Goal: Transaction & Acquisition: Download file/media

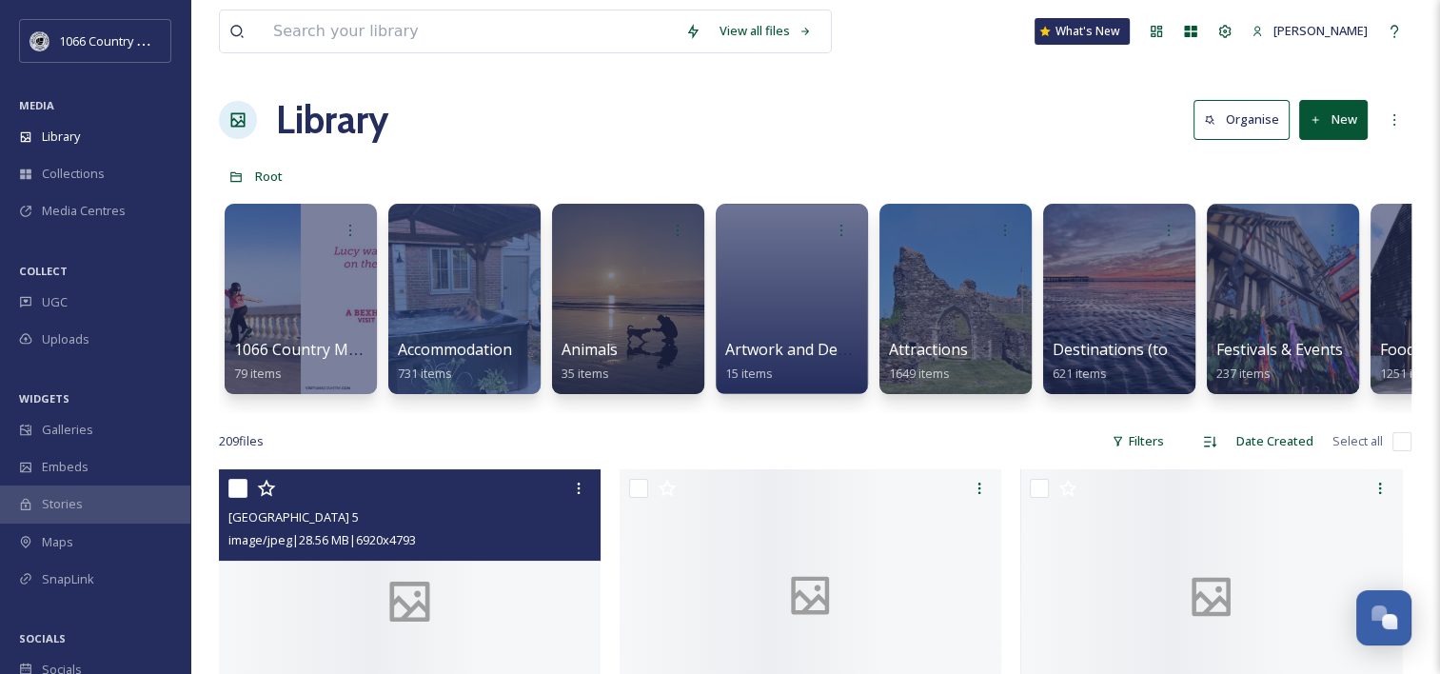
scroll to position [2780, 0]
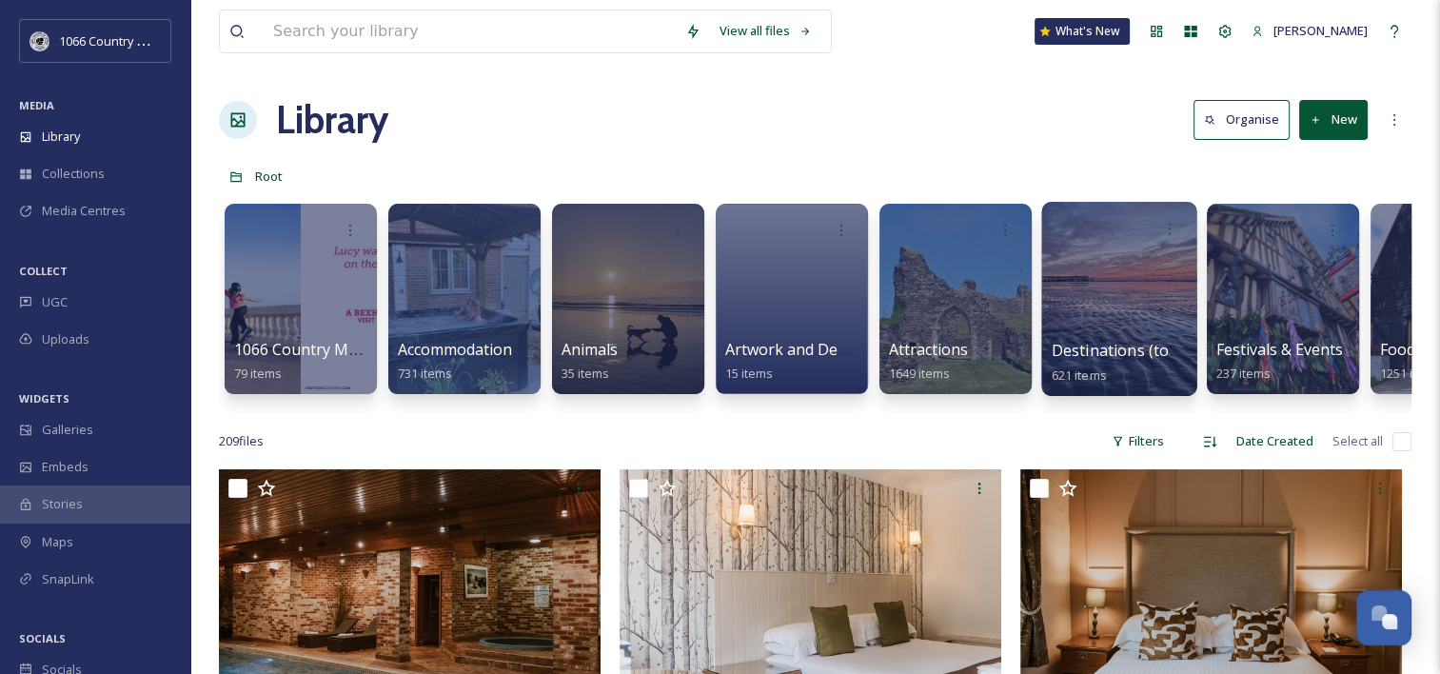
click at [1101, 282] on div at bounding box center [1119, 299] width 155 height 194
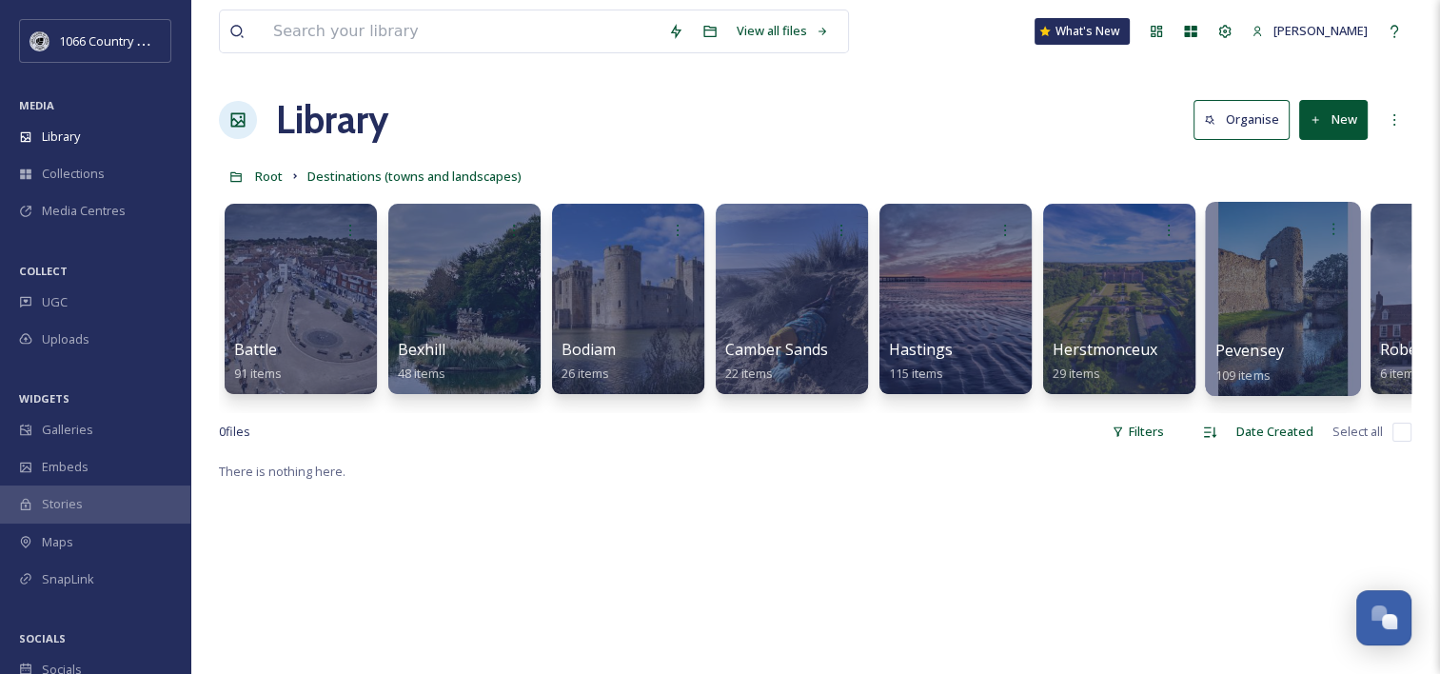
click at [1249, 293] on div at bounding box center [1282, 299] width 155 height 194
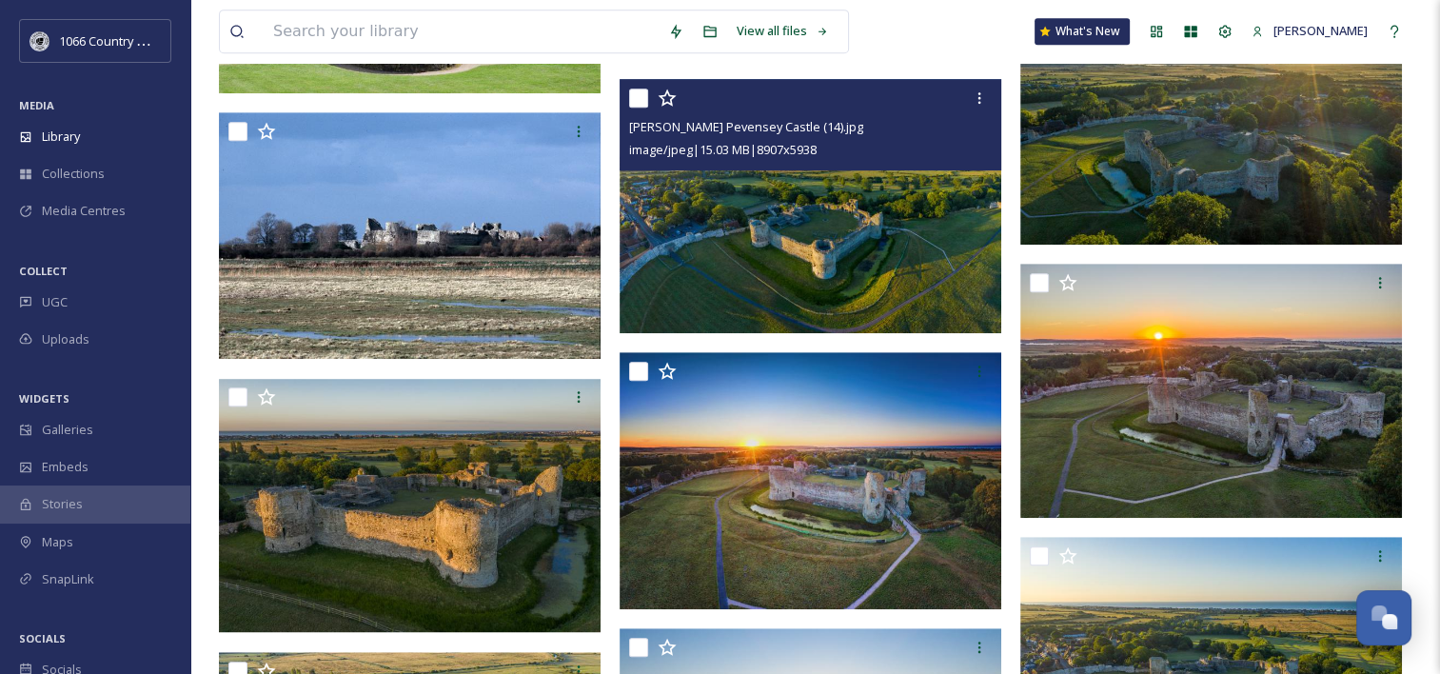
scroll to position [1238, 0]
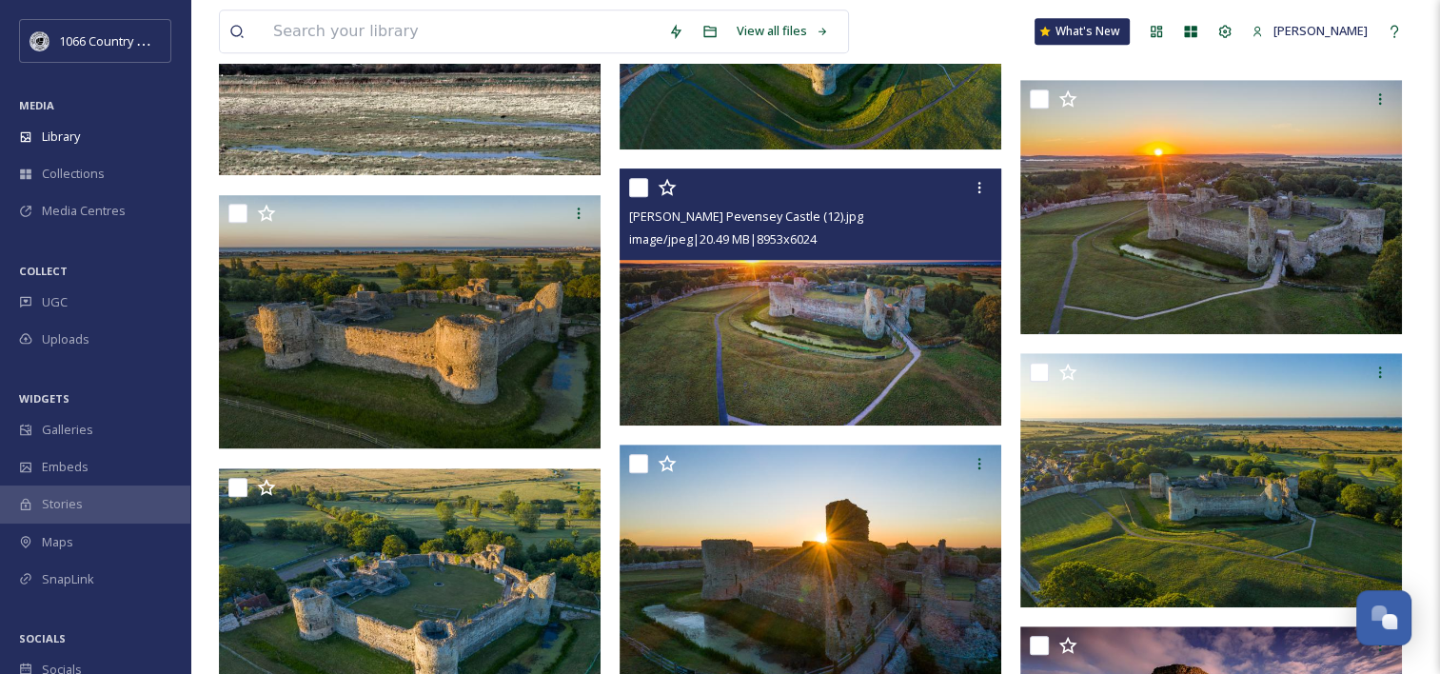
click at [803, 362] on img at bounding box center [811, 297] width 382 height 257
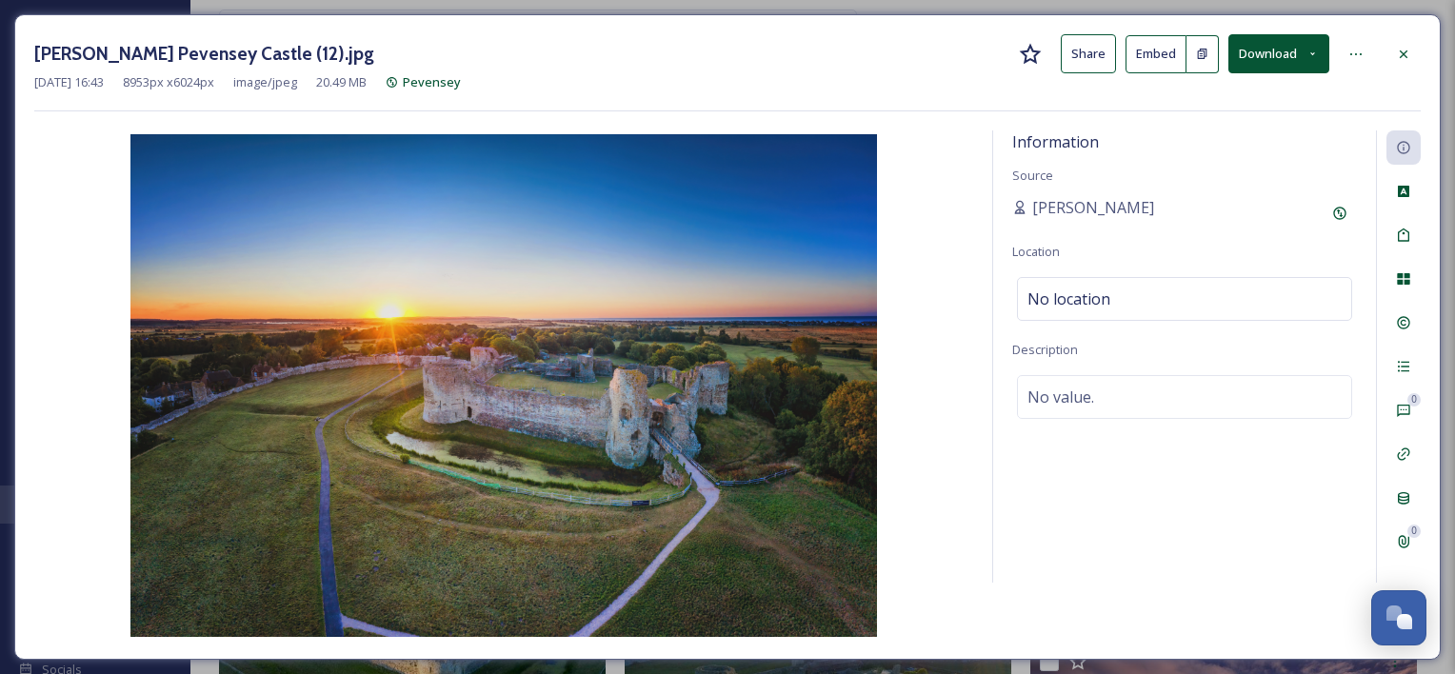
click at [1285, 56] on button "Download" at bounding box center [1278, 53] width 101 height 39
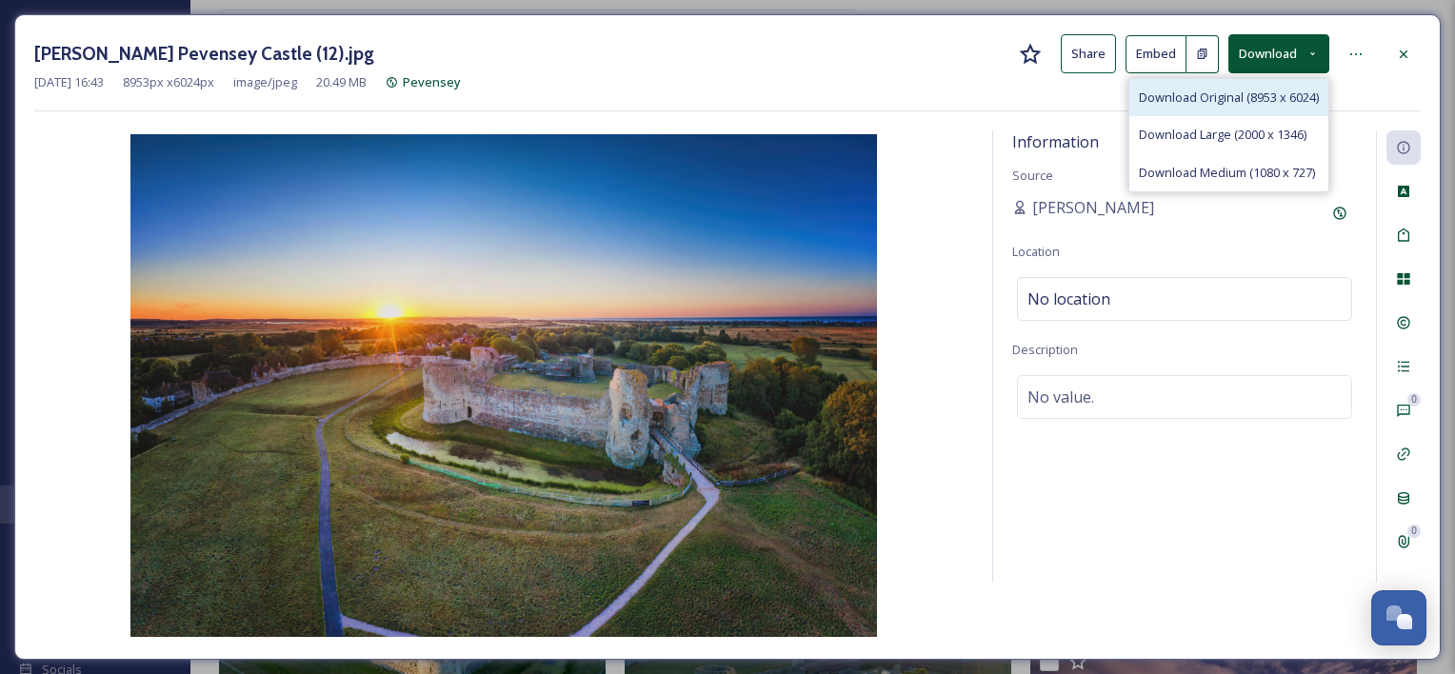
click at [1264, 89] on span "Download Original (8953 x 6024)" at bounding box center [1229, 98] width 180 height 18
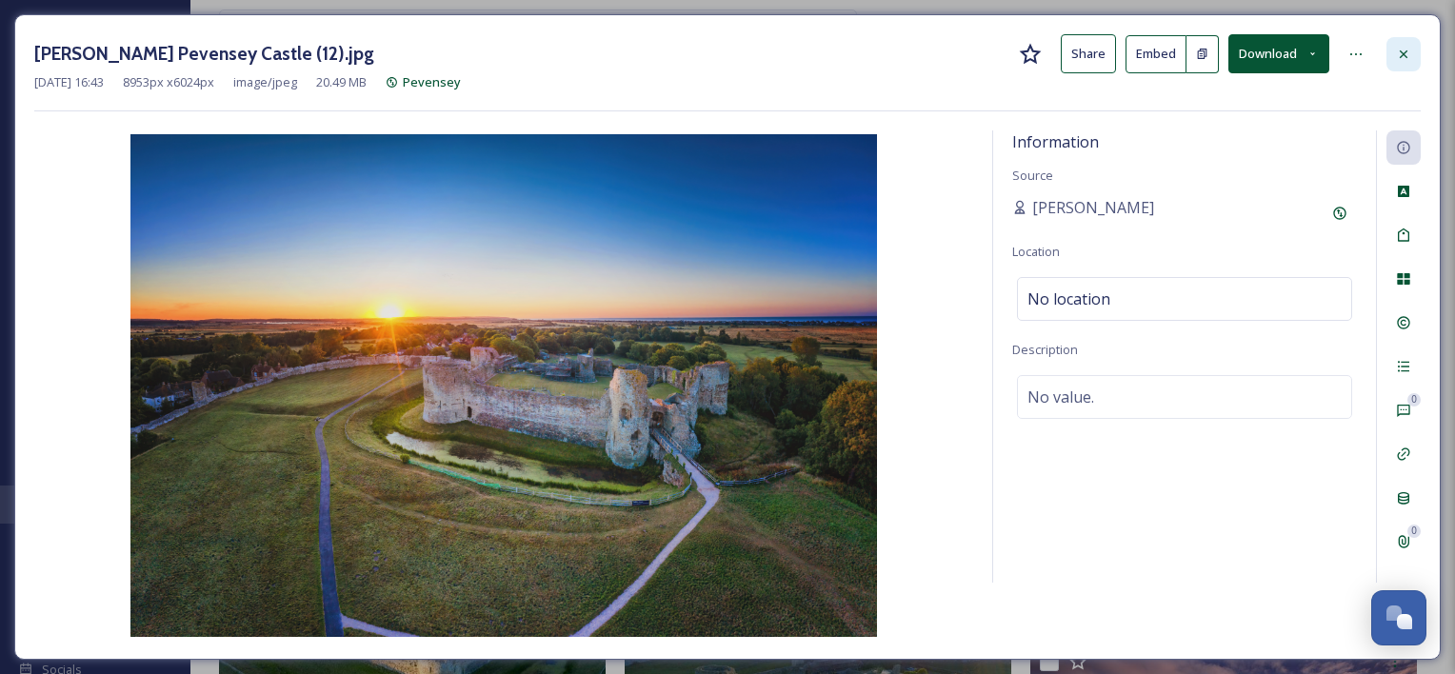
click at [1402, 50] on icon at bounding box center [1403, 54] width 15 height 15
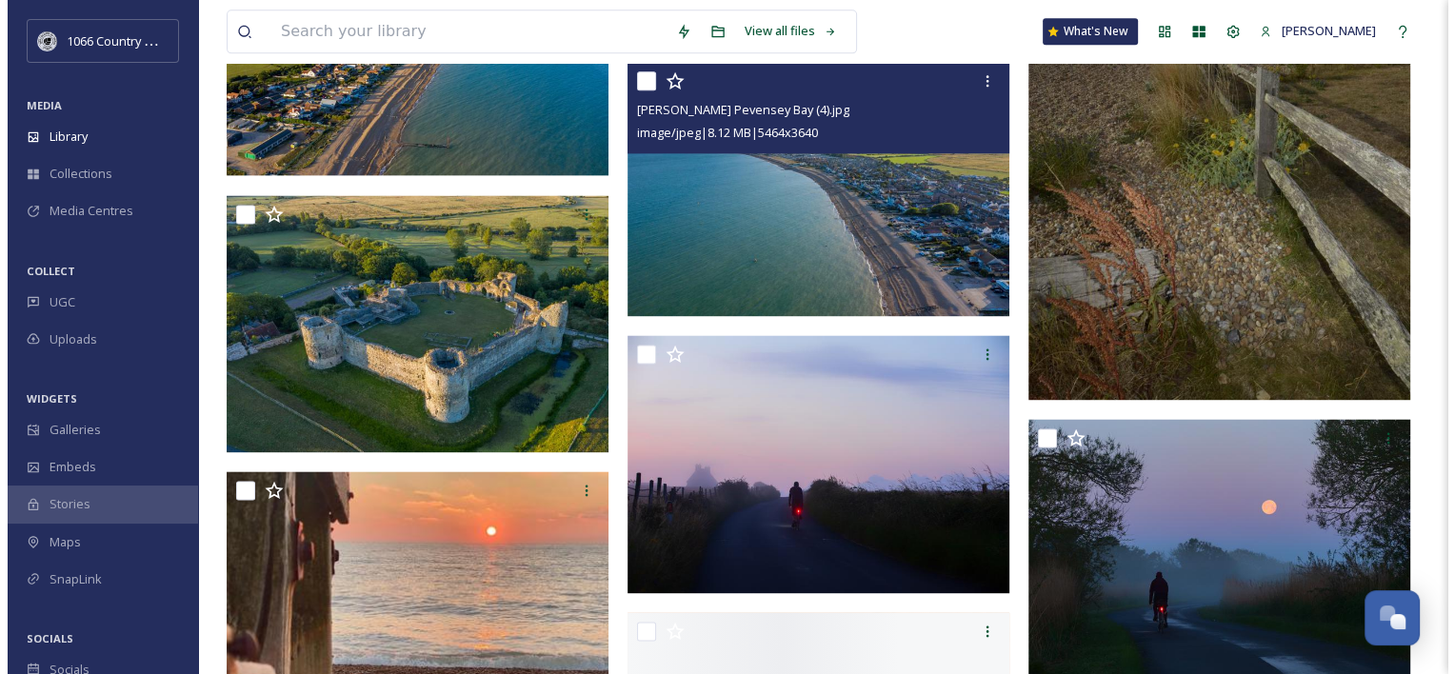
scroll to position [2571, 0]
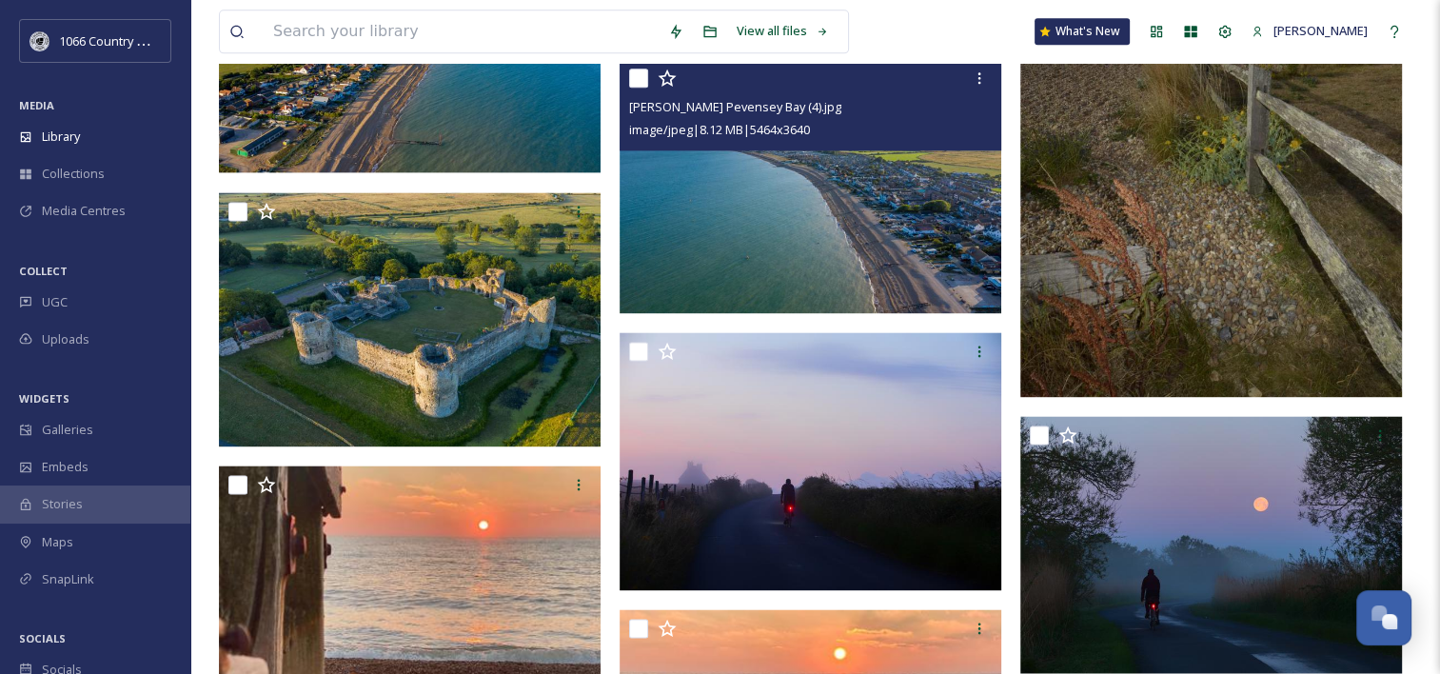
click at [834, 206] on img at bounding box center [811, 186] width 382 height 254
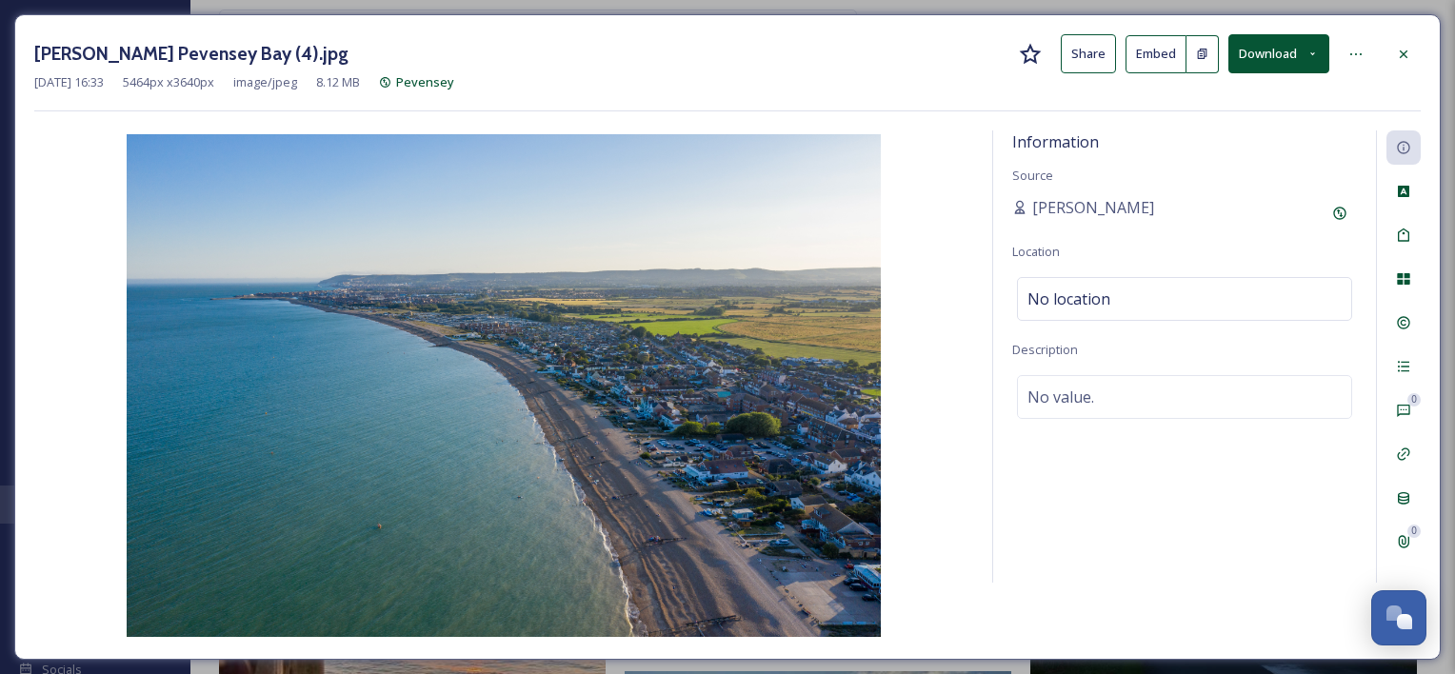
click at [1282, 48] on button "Download" at bounding box center [1278, 53] width 101 height 39
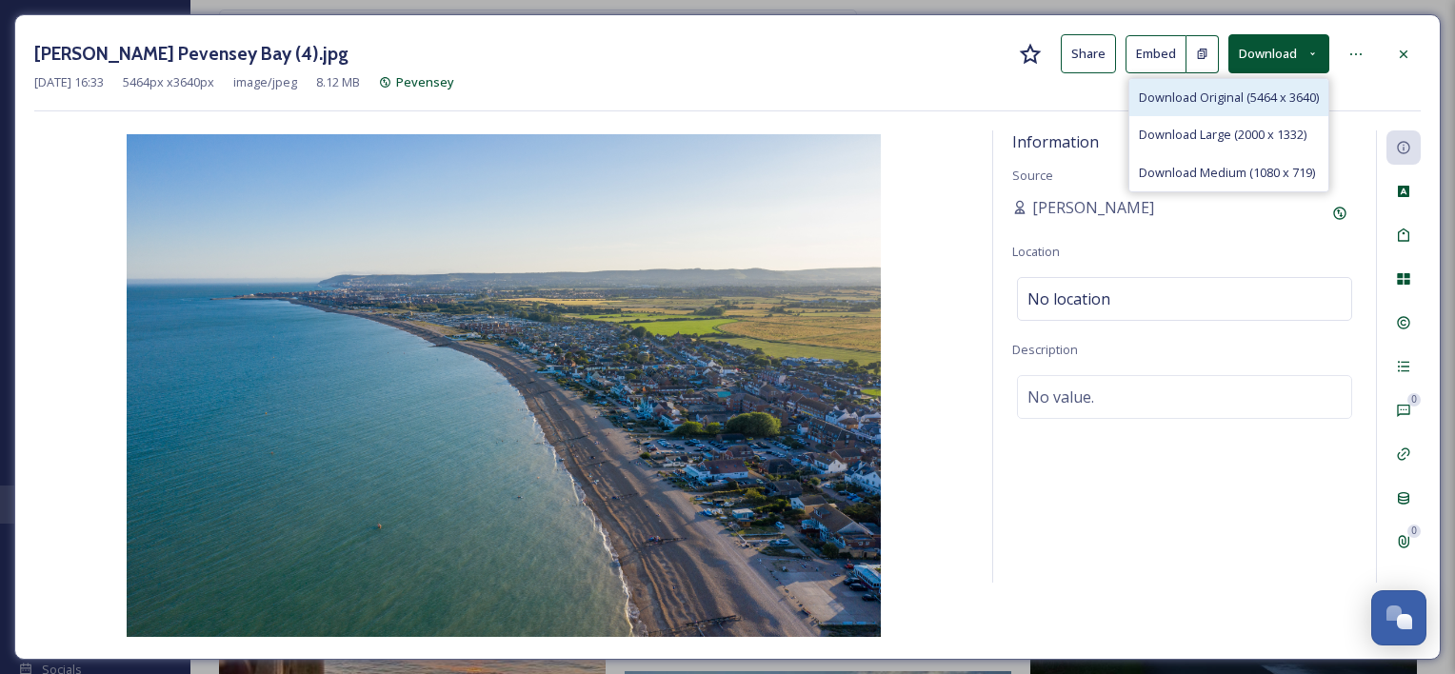
click at [1230, 94] on span "Download Original (5464 x 3640)" at bounding box center [1229, 98] width 180 height 18
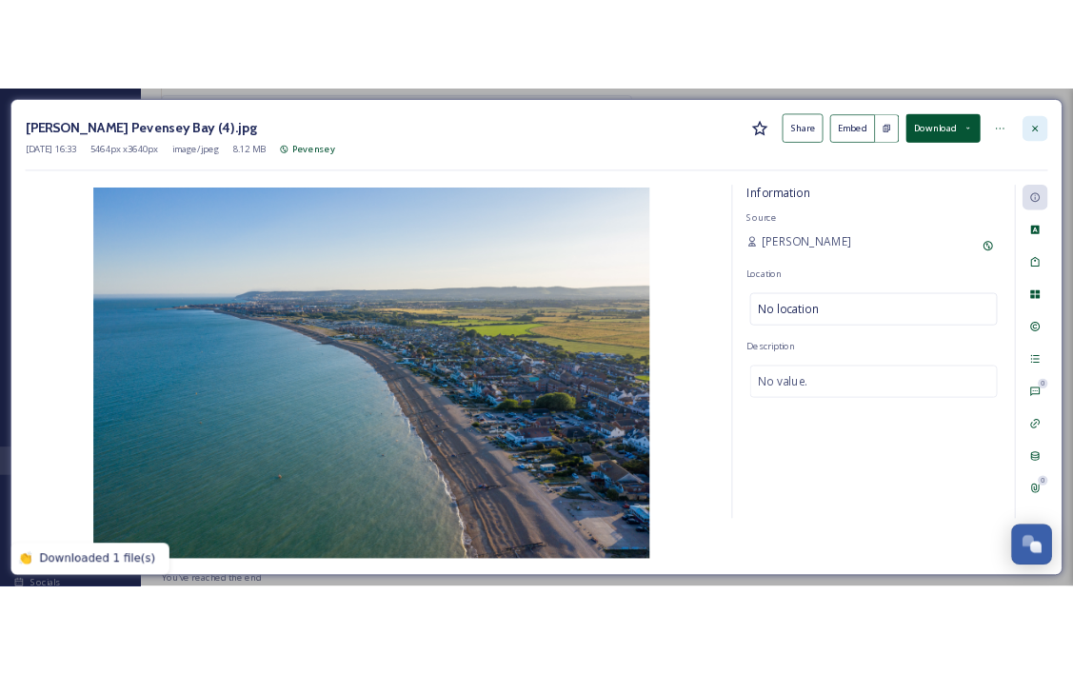
scroll to position [1960, 0]
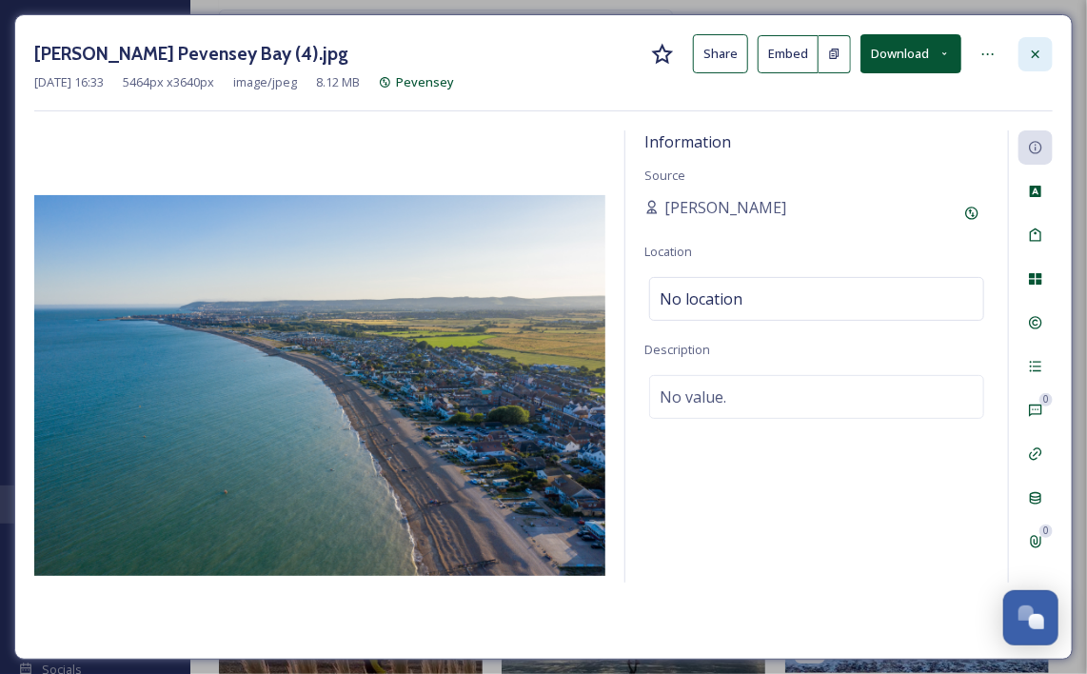
click at [1050, 54] on div at bounding box center [1036, 54] width 34 height 34
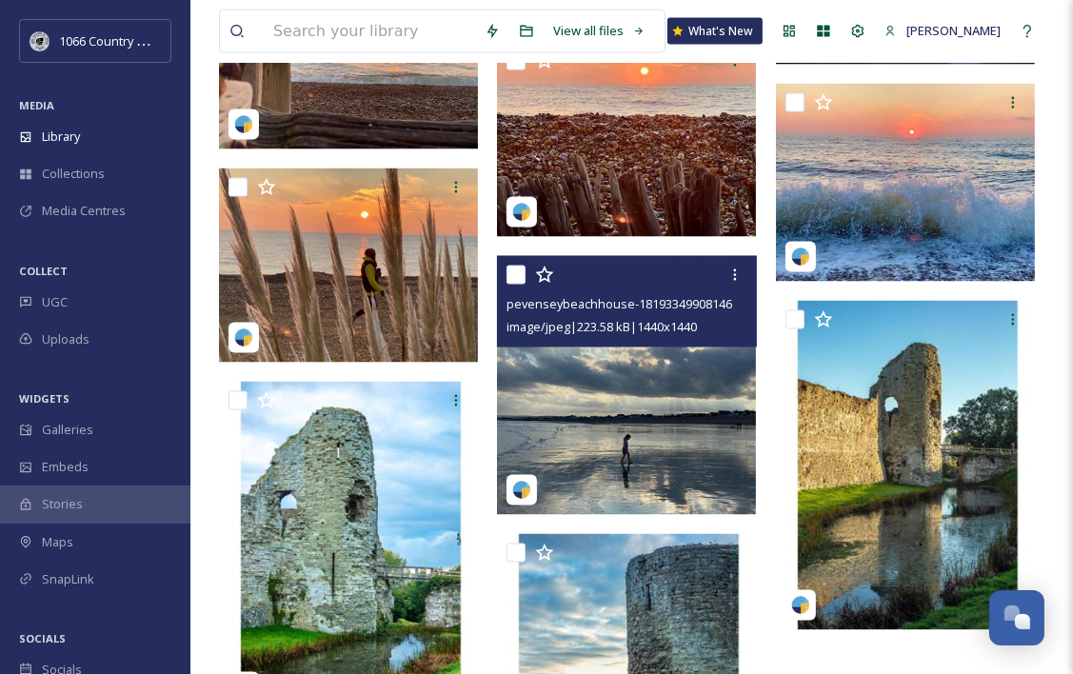
scroll to position [2556, 0]
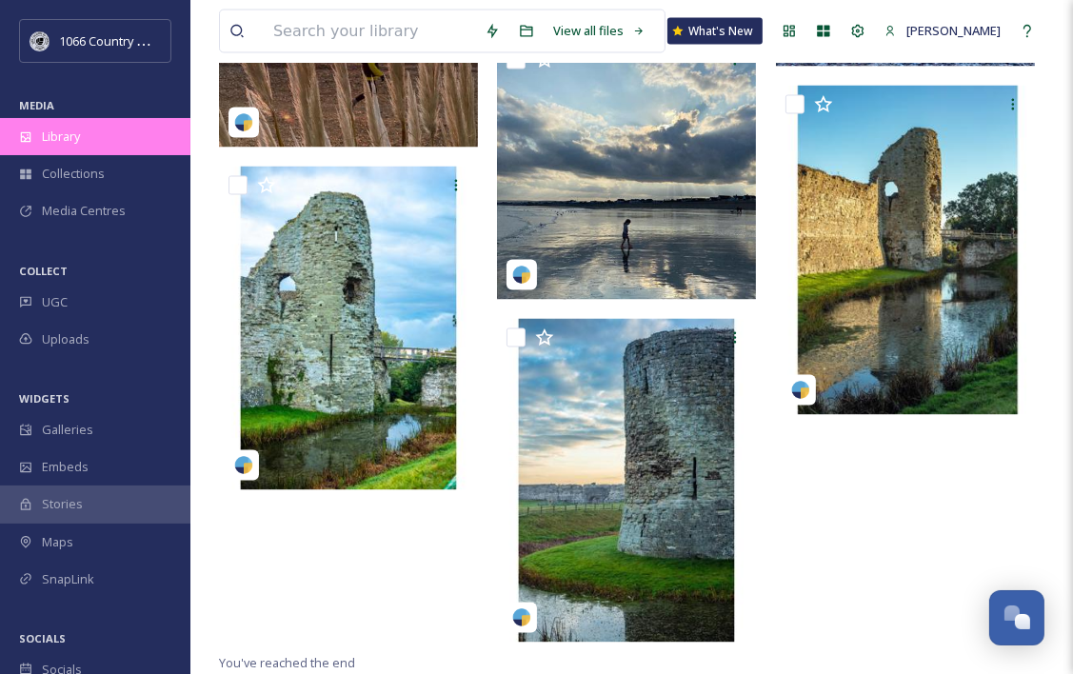
click at [91, 146] on div "Library" at bounding box center [95, 136] width 190 height 37
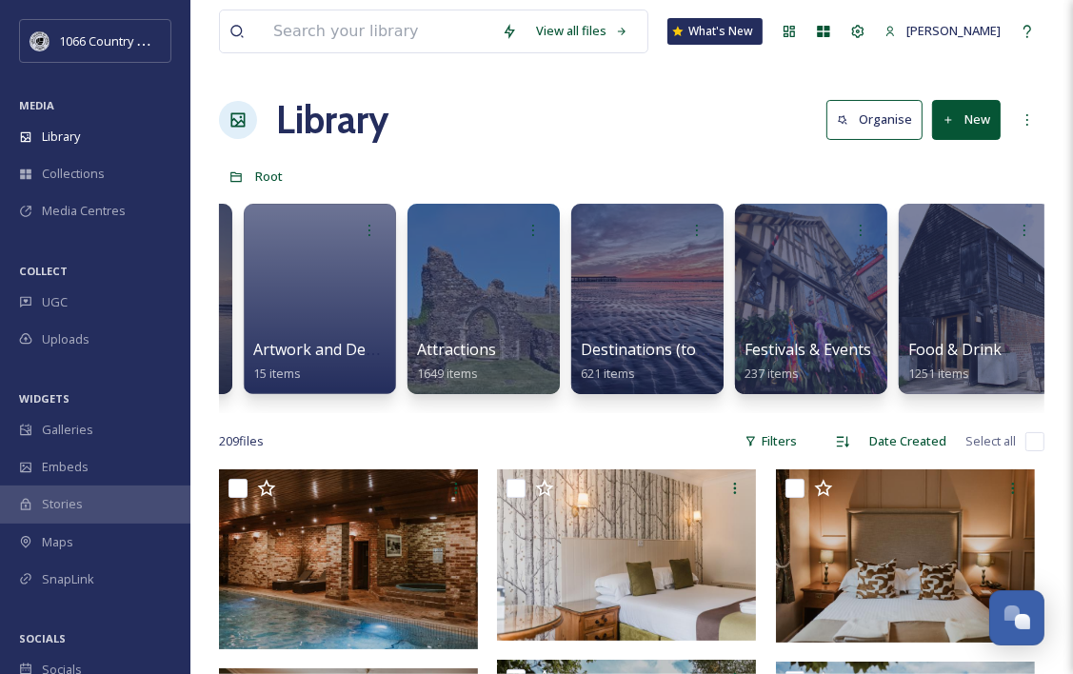
scroll to position [0, 564]
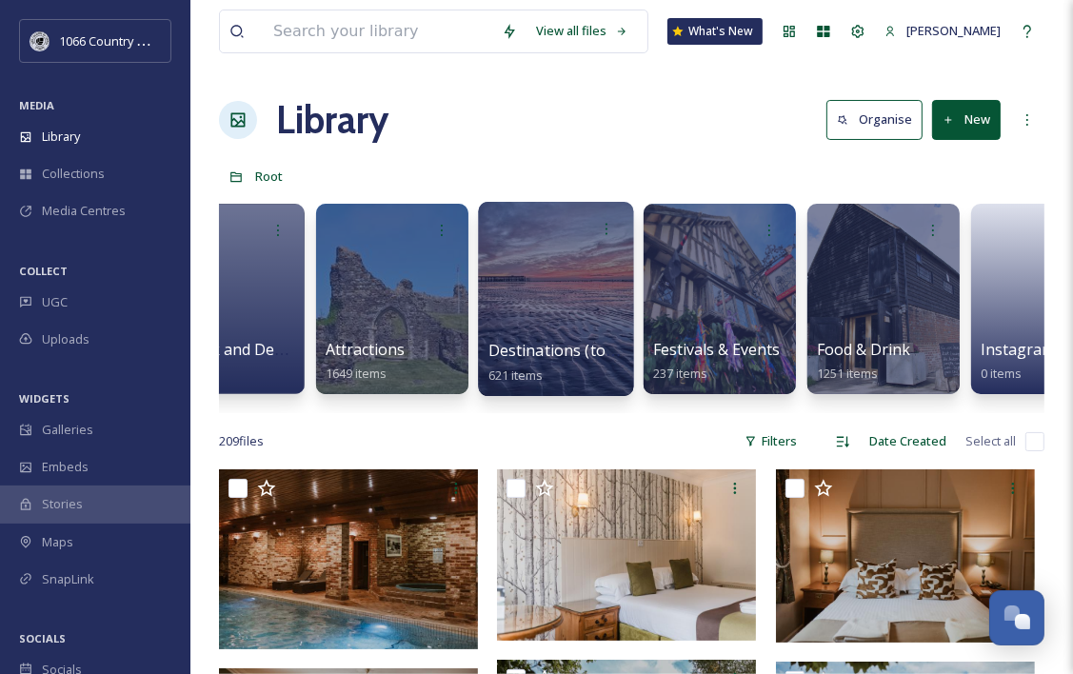
click at [519, 267] on div at bounding box center [555, 299] width 155 height 194
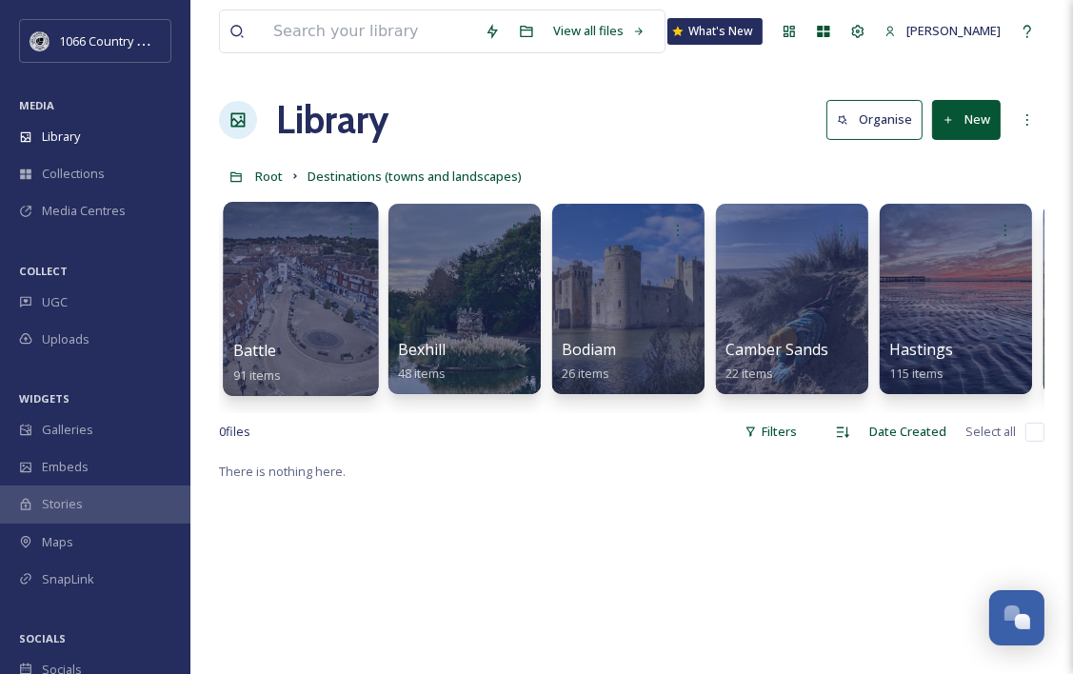
click at [281, 288] on div at bounding box center [300, 299] width 155 height 194
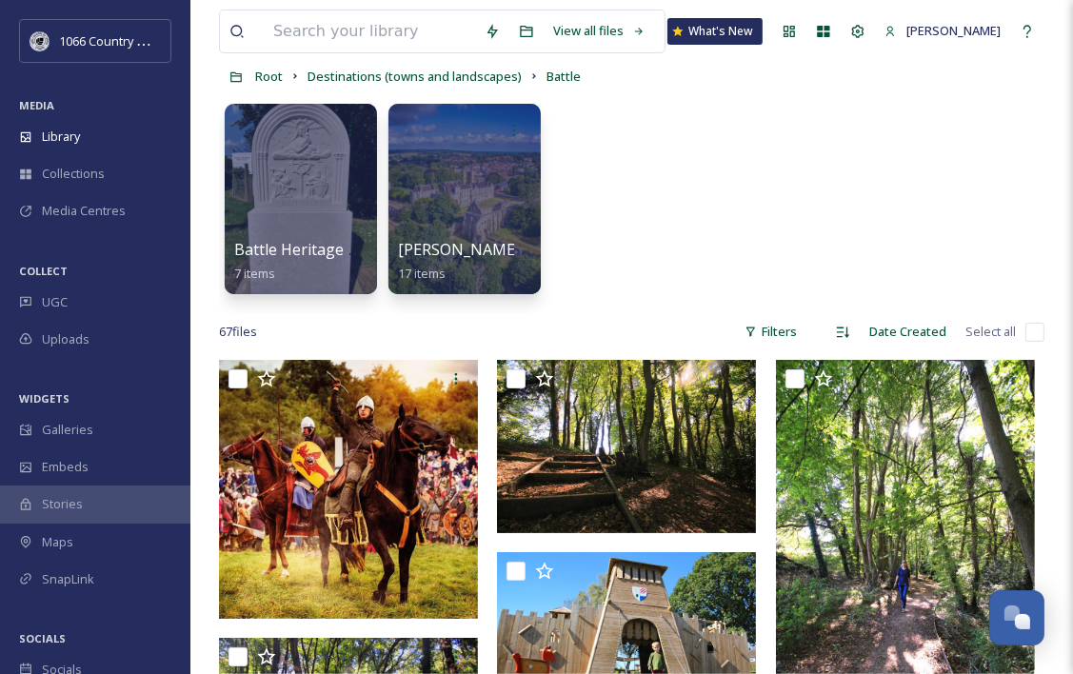
scroll to position [121, 0]
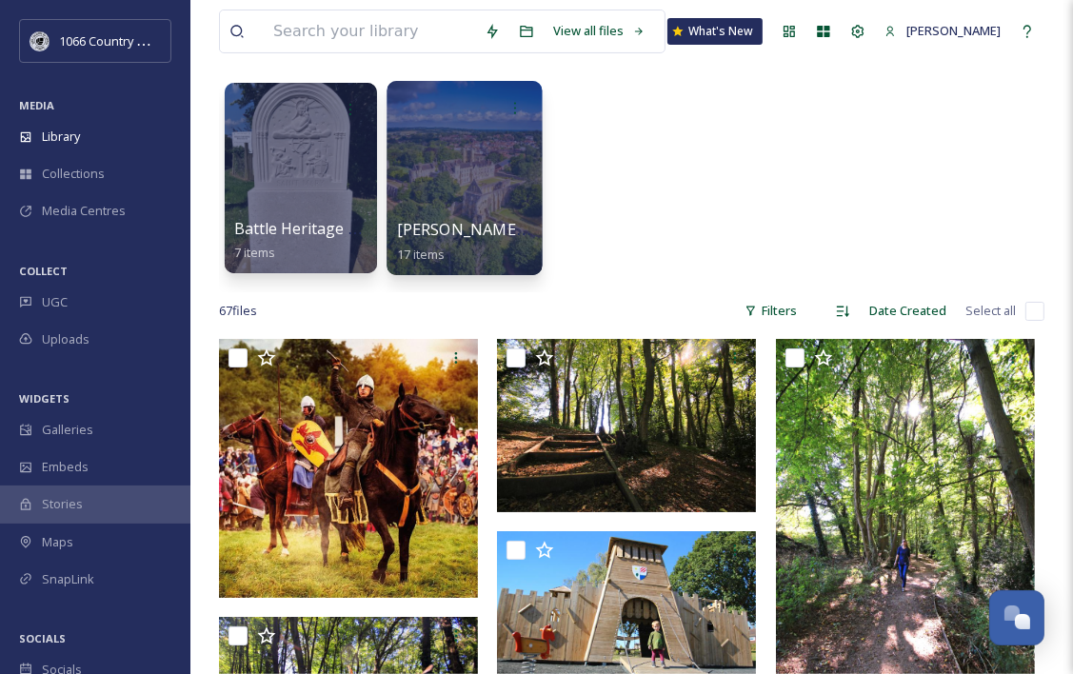
click at [445, 127] on div at bounding box center [464, 178] width 155 height 194
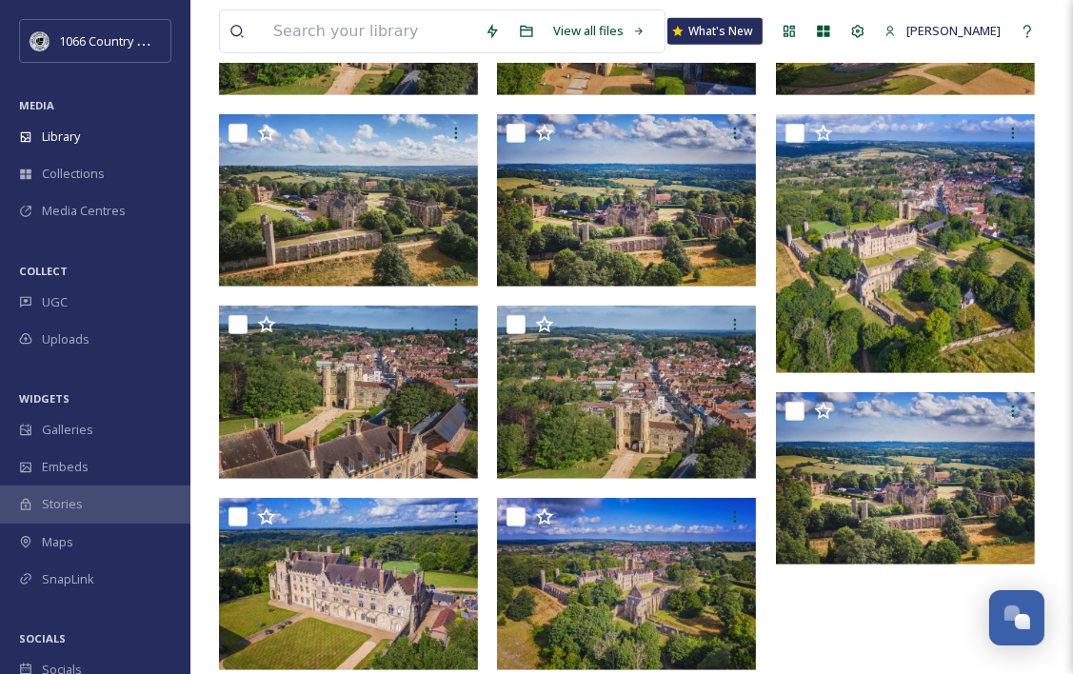
scroll to position [748, 0]
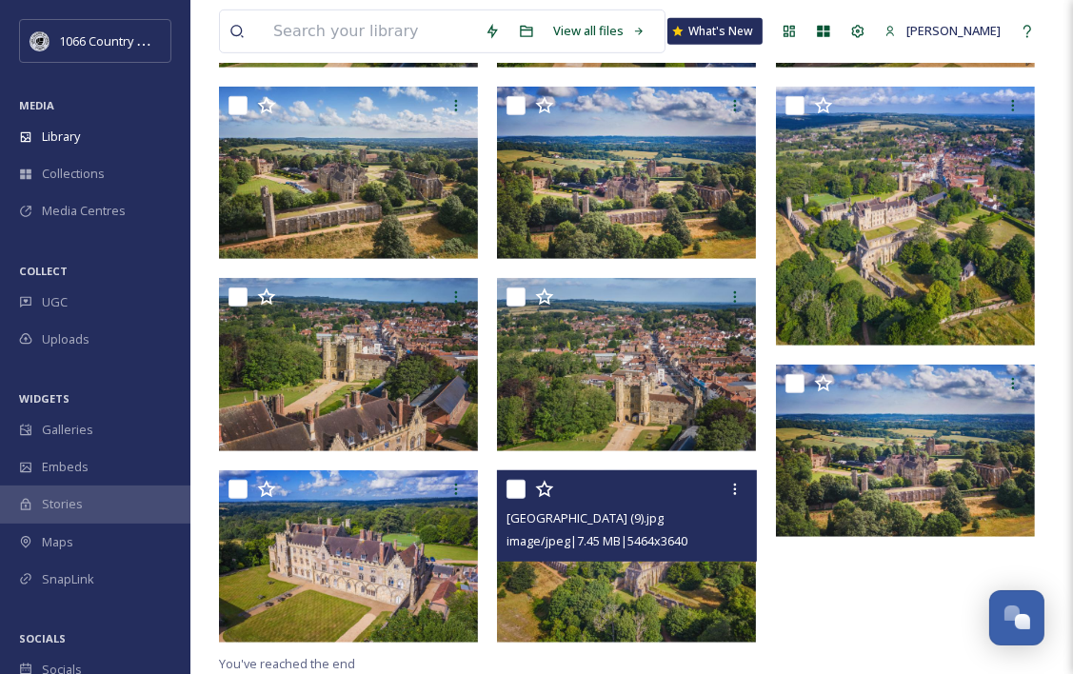
click at [621, 606] on img at bounding box center [626, 556] width 259 height 172
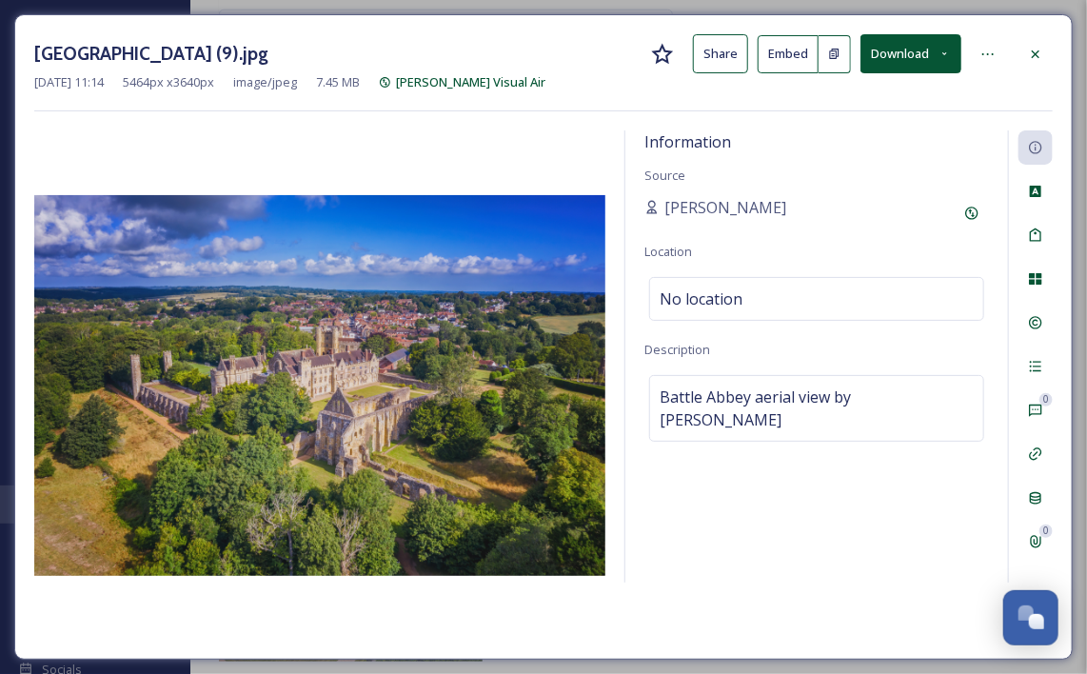
click at [930, 53] on button "Download" at bounding box center [911, 53] width 101 height 39
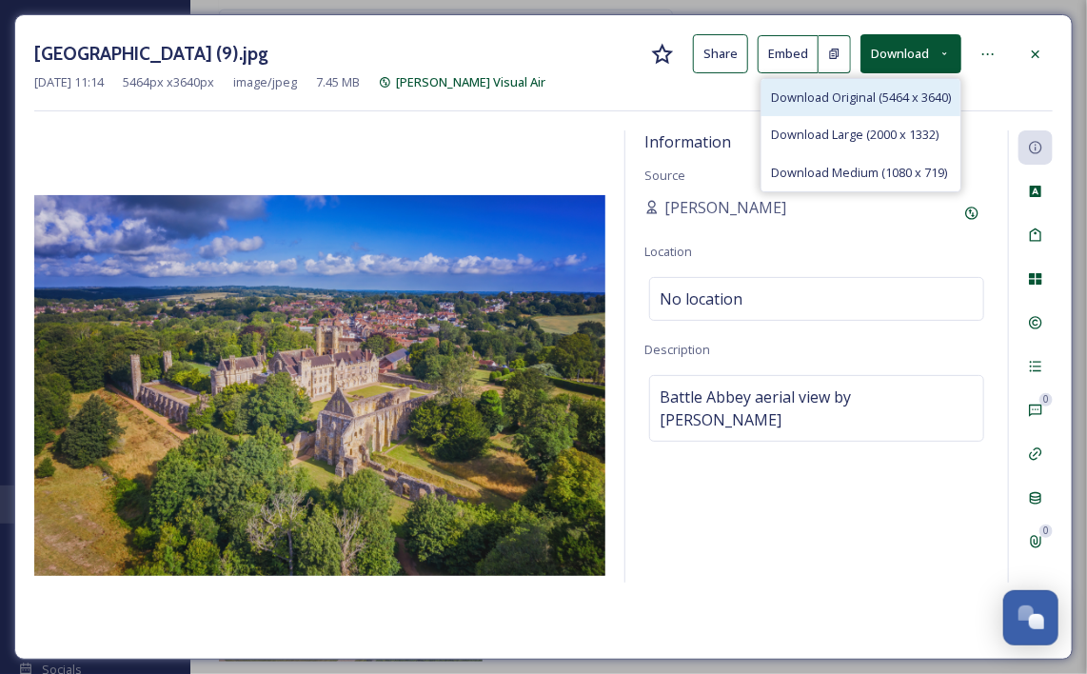
click at [877, 97] on span "Download Original (5464 x 3640)" at bounding box center [861, 98] width 180 height 18
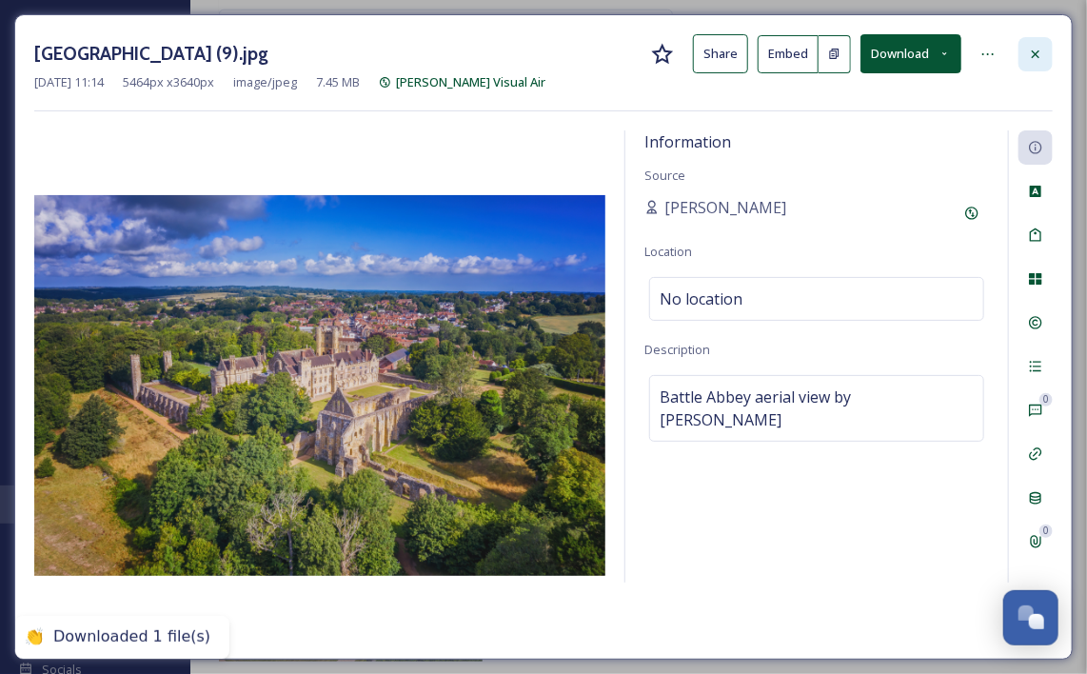
click at [1035, 50] on icon at bounding box center [1035, 54] width 15 height 15
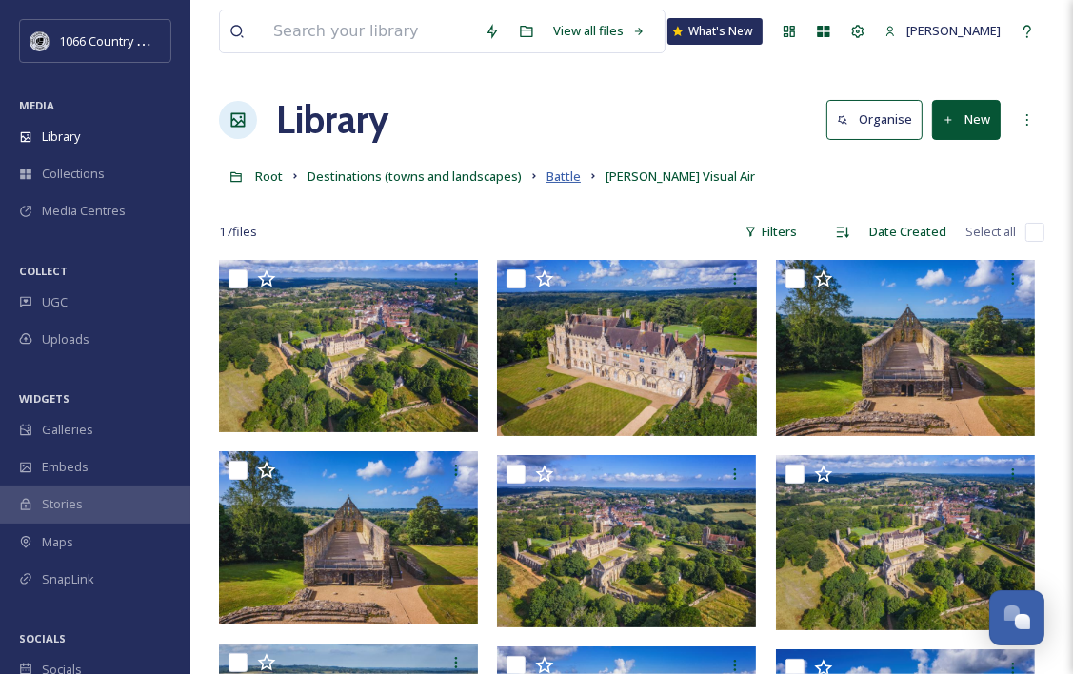
drag, startPoint x: 577, startPoint y: 170, endPoint x: 560, endPoint y: 177, distance: 18.4
click at [577, 170] on div "Root Destinations (towns and landscapes) Battle [PERSON_NAME] Visual Air" at bounding box center [631, 176] width 825 height 36
click at [560, 177] on span "Battle" at bounding box center [563, 176] width 34 height 17
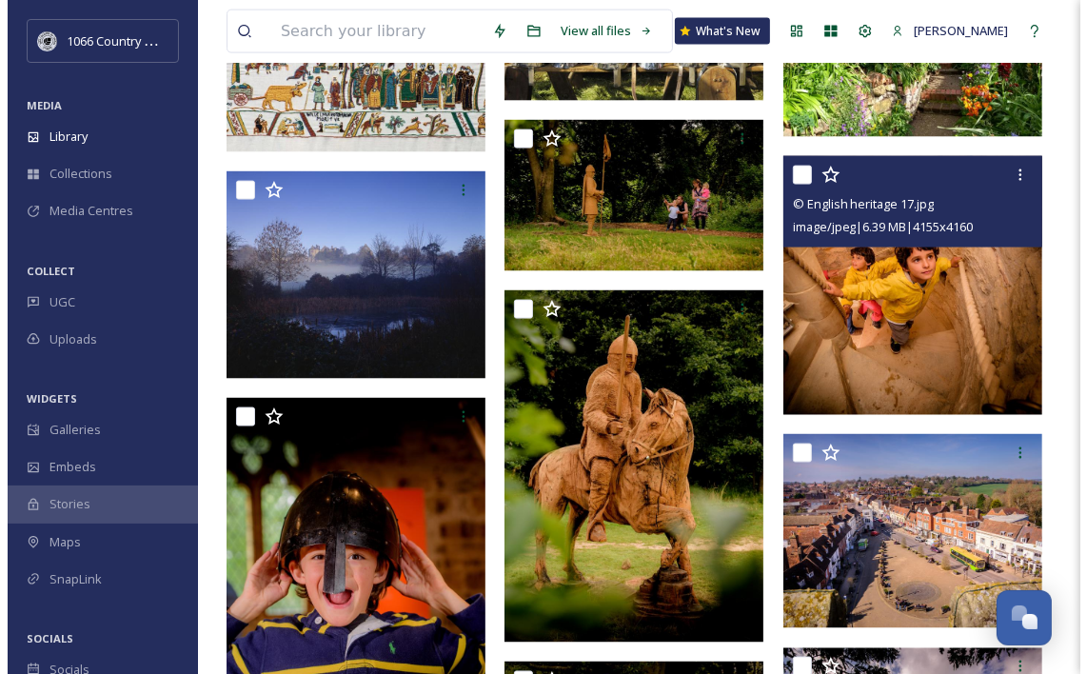
scroll to position [1999, 0]
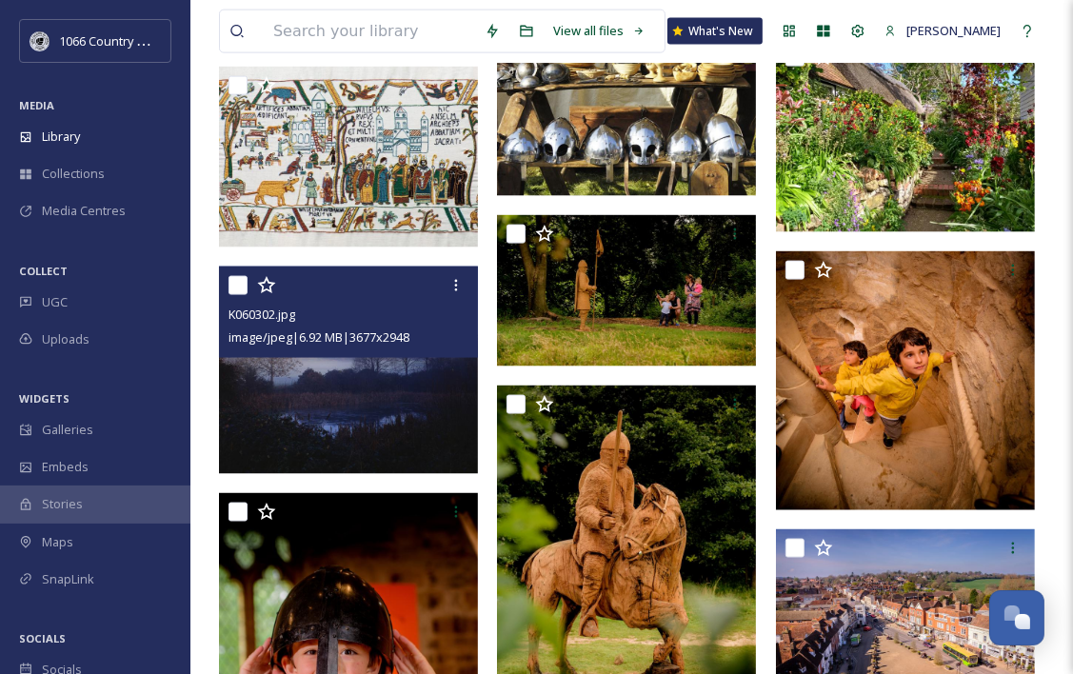
click at [358, 388] on img at bounding box center [348, 371] width 259 height 208
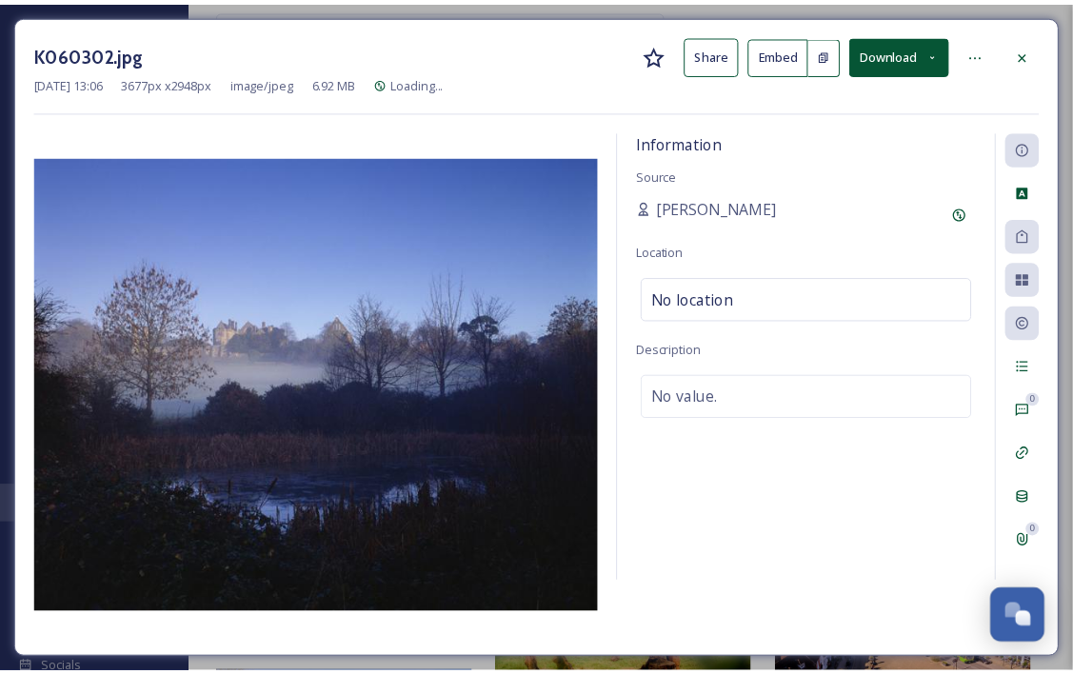
scroll to position [2023, 0]
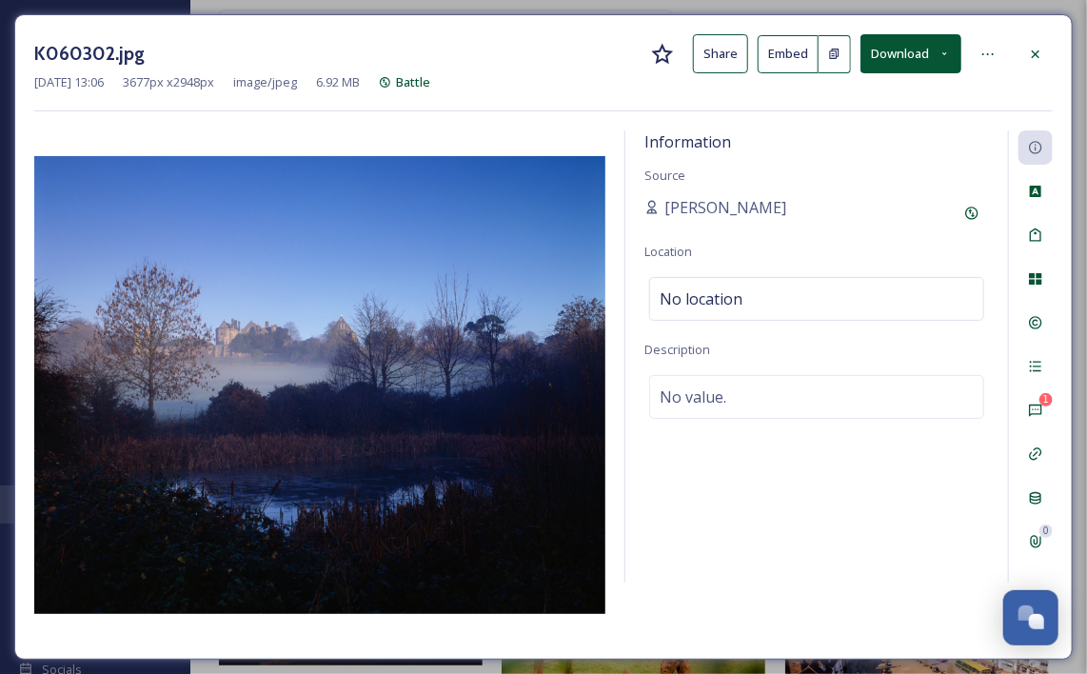
click at [910, 66] on button "Download" at bounding box center [911, 53] width 101 height 39
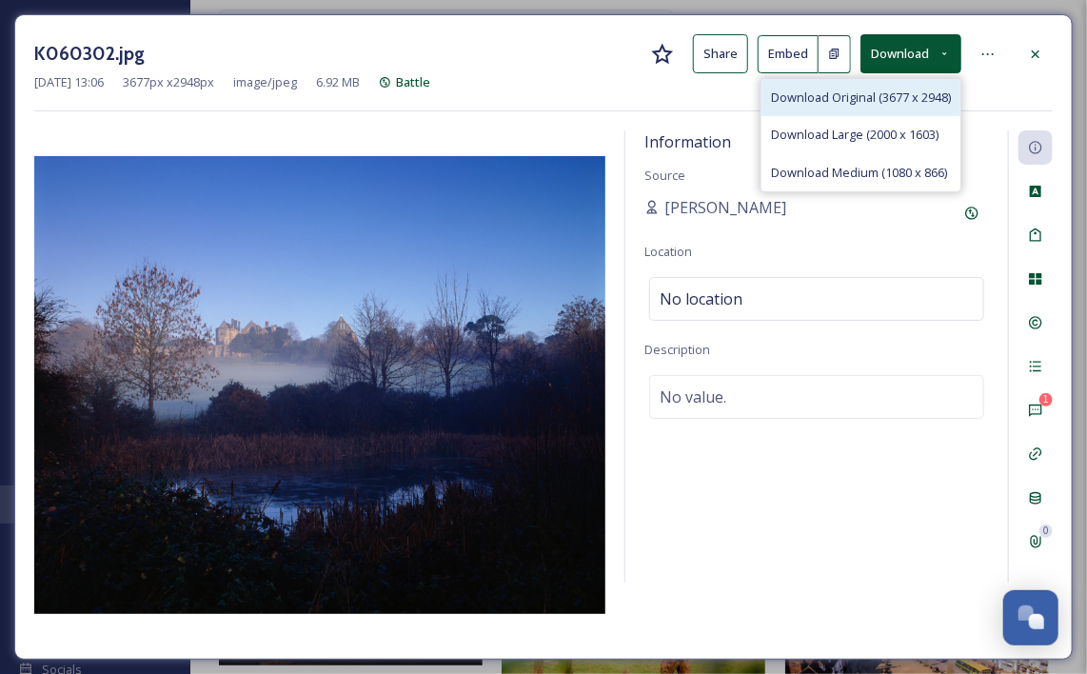
click at [861, 104] on span "Download Original (3677 x 2948)" at bounding box center [861, 98] width 180 height 18
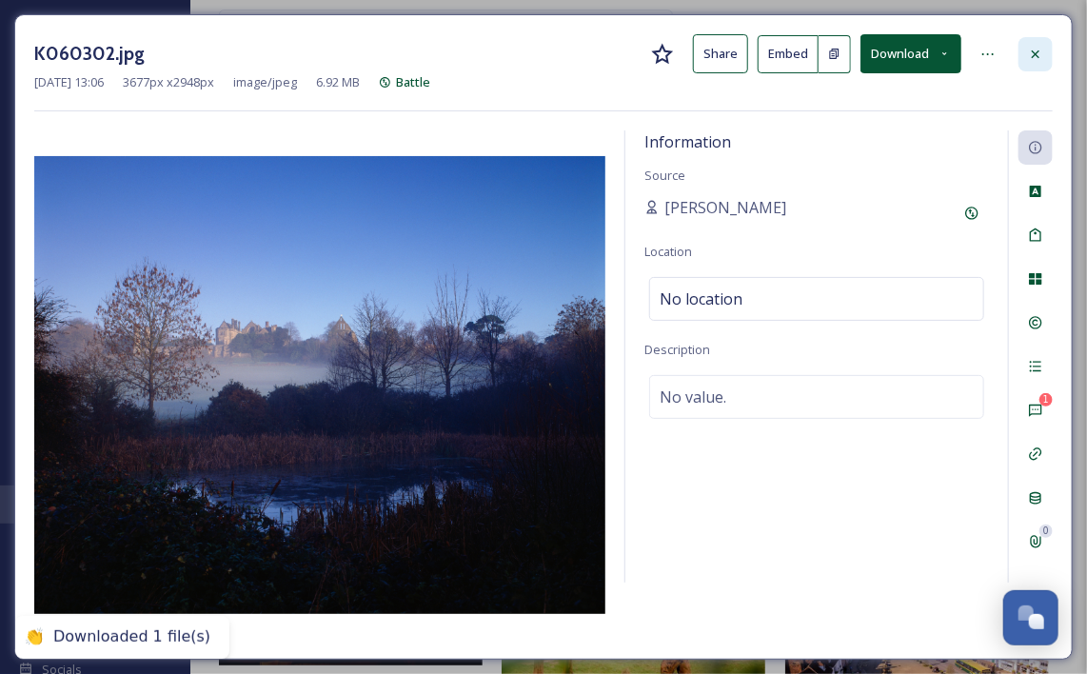
click at [1040, 50] on icon at bounding box center [1036, 54] width 8 height 8
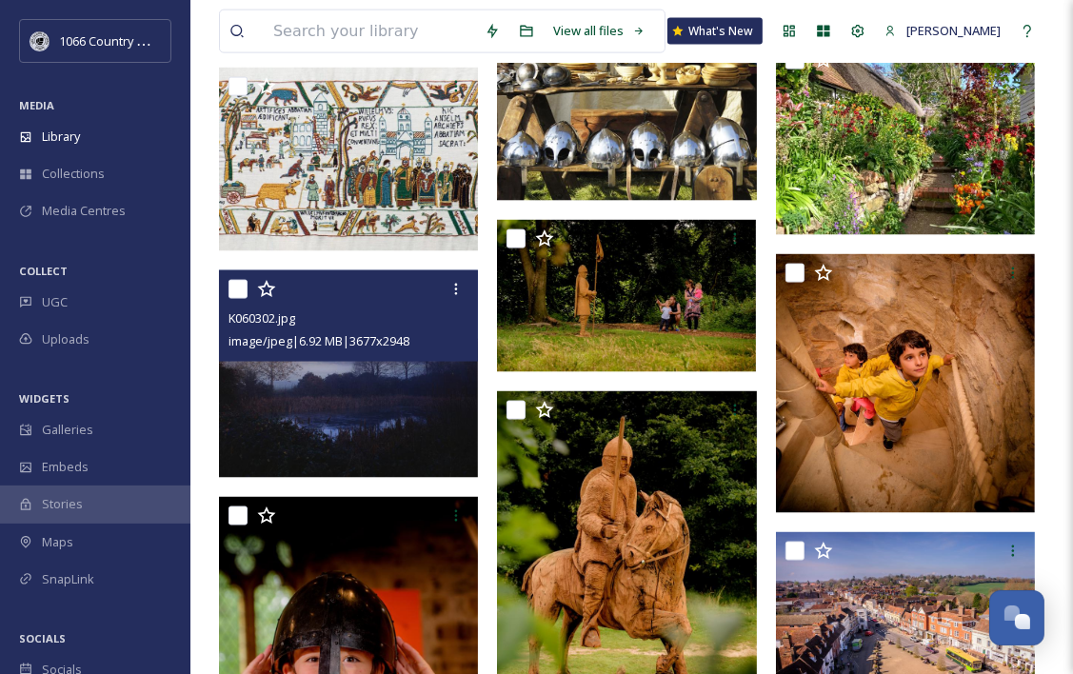
click at [405, 391] on img at bounding box center [348, 374] width 259 height 208
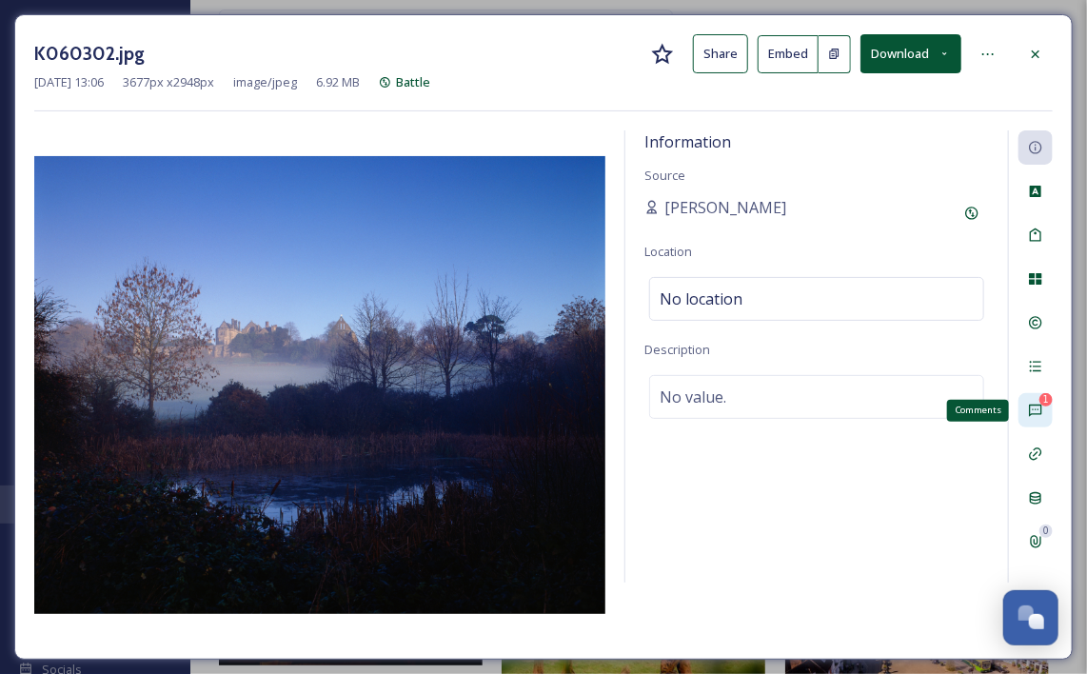
click at [1051, 407] on div "1 Comments" at bounding box center [1036, 410] width 34 height 34
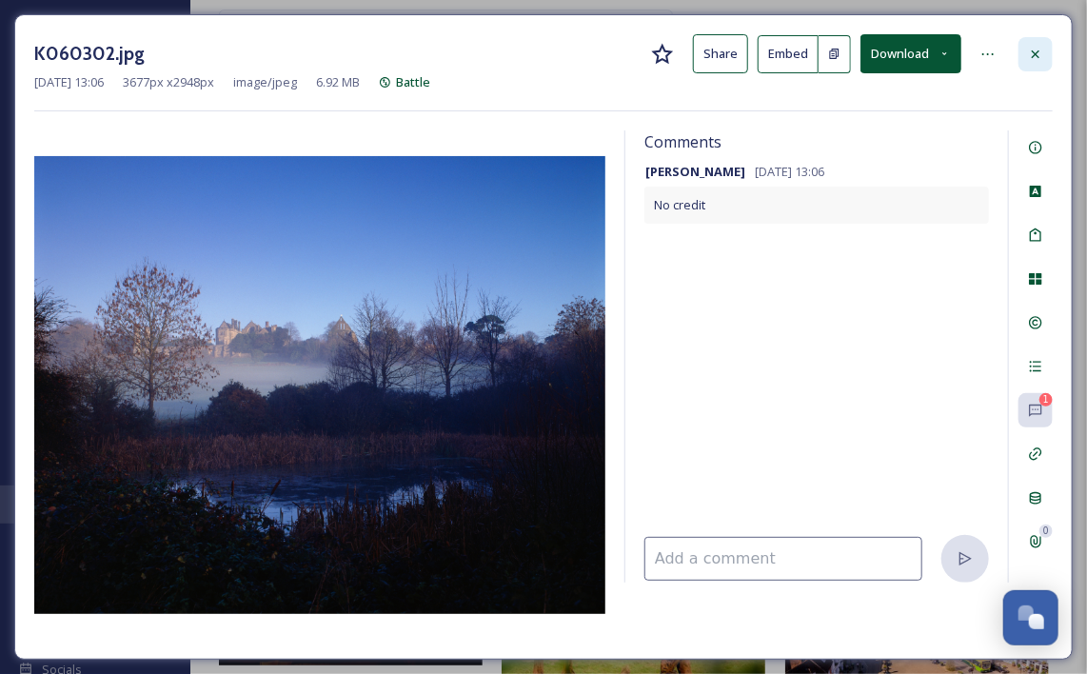
click at [1034, 56] on icon at bounding box center [1036, 54] width 8 height 8
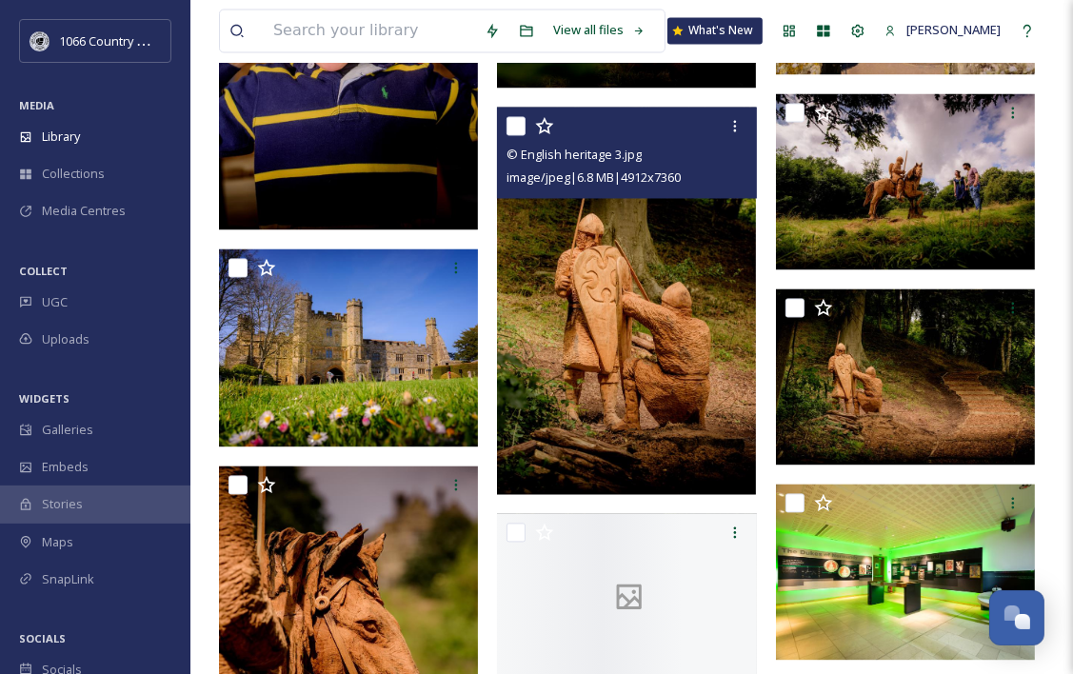
scroll to position [2690, 0]
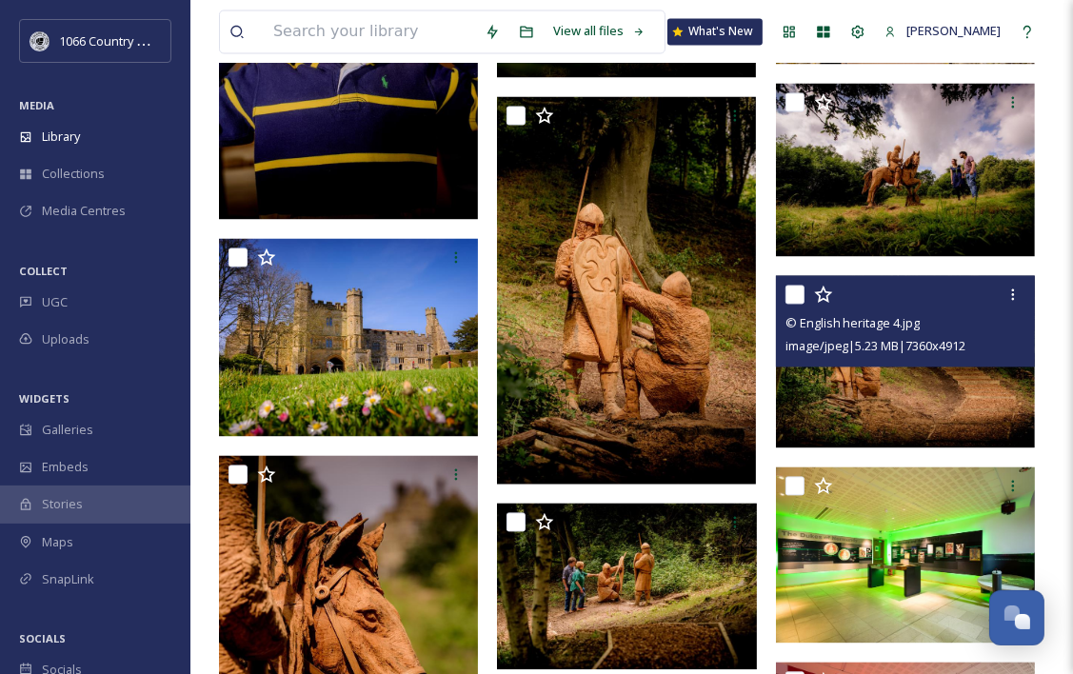
click at [927, 390] on img at bounding box center [905, 361] width 259 height 172
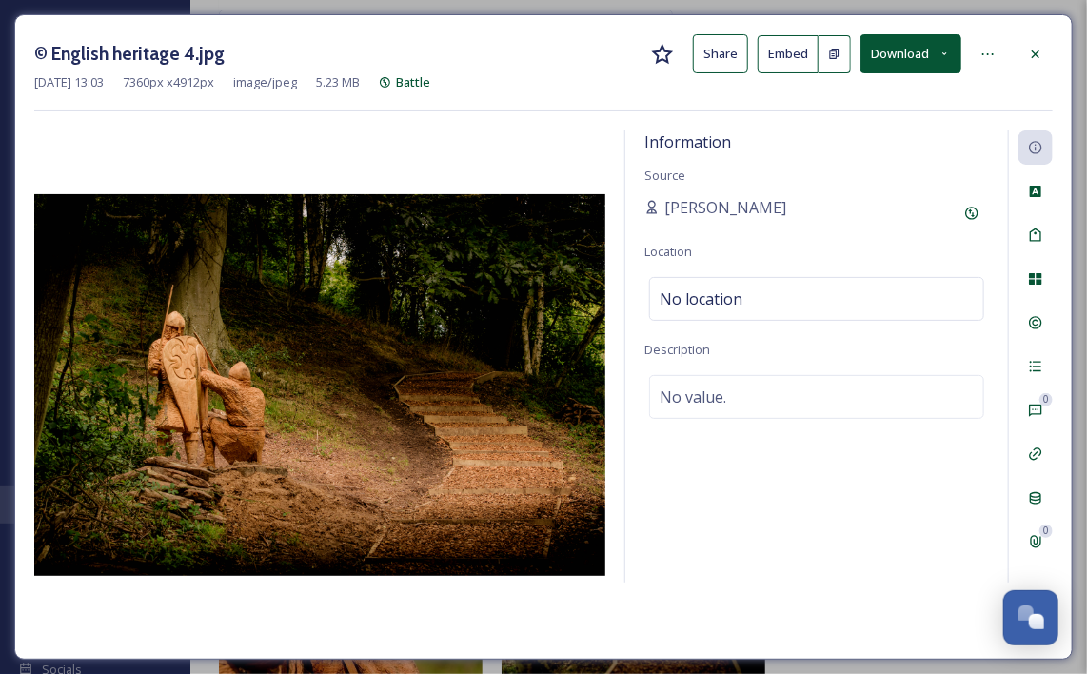
click at [884, 52] on button "Download" at bounding box center [911, 53] width 101 height 39
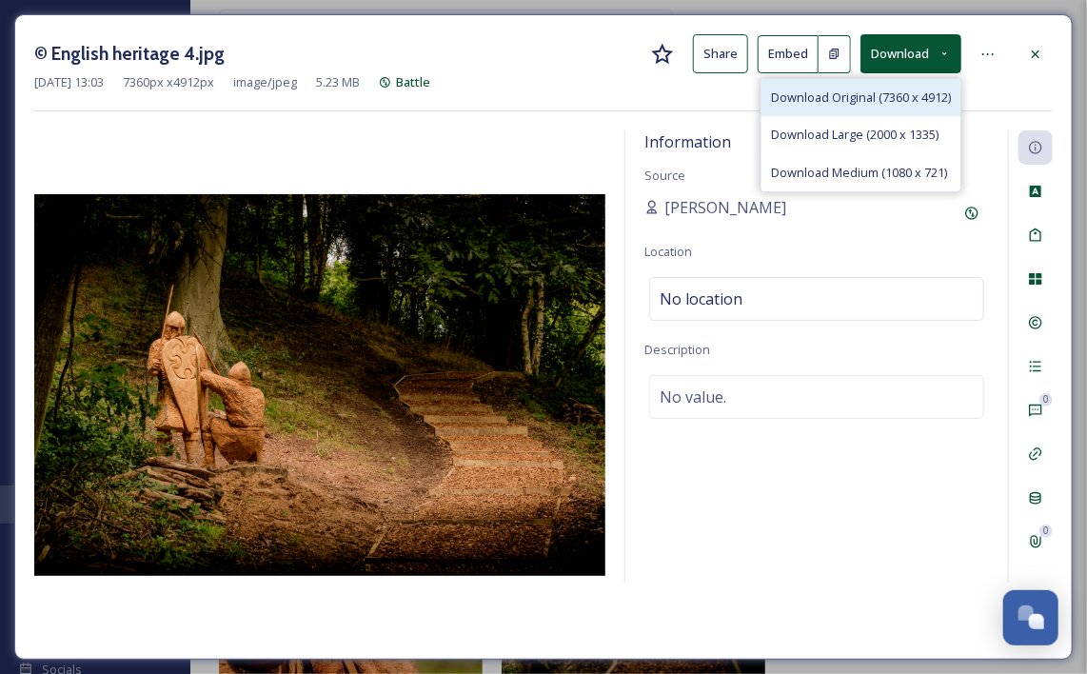
click at [876, 91] on span "Download Original (7360 x 4912)" at bounding box center [861, 98] width 180 height 18
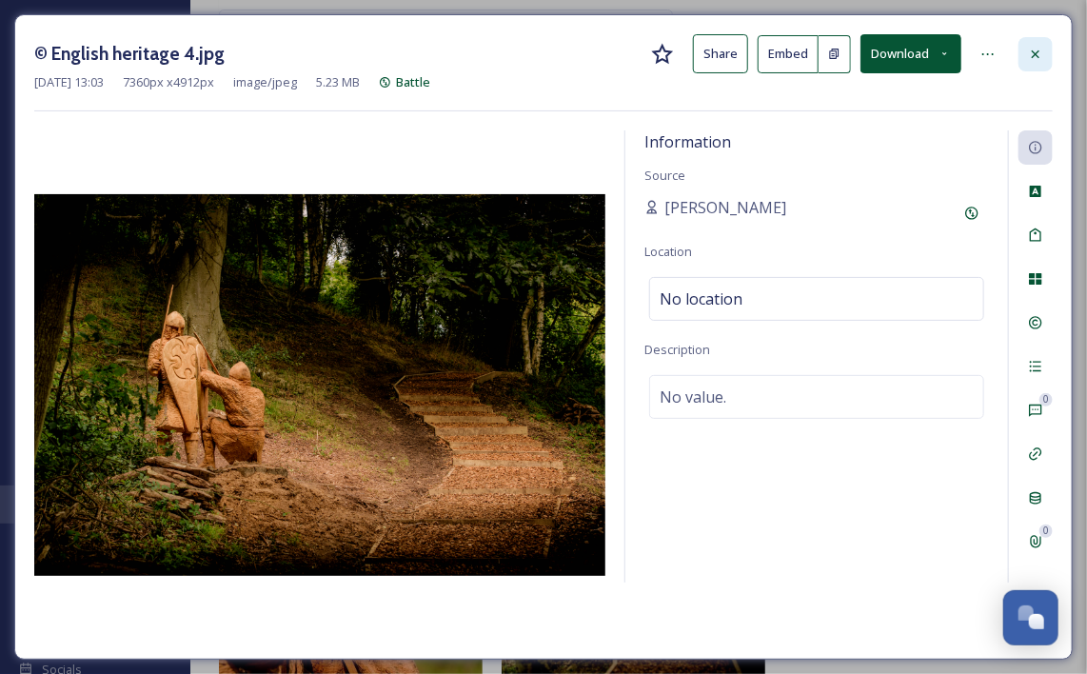
click at [1038, 48] on icon at bounding box center [1035, 54] width 15 height 15
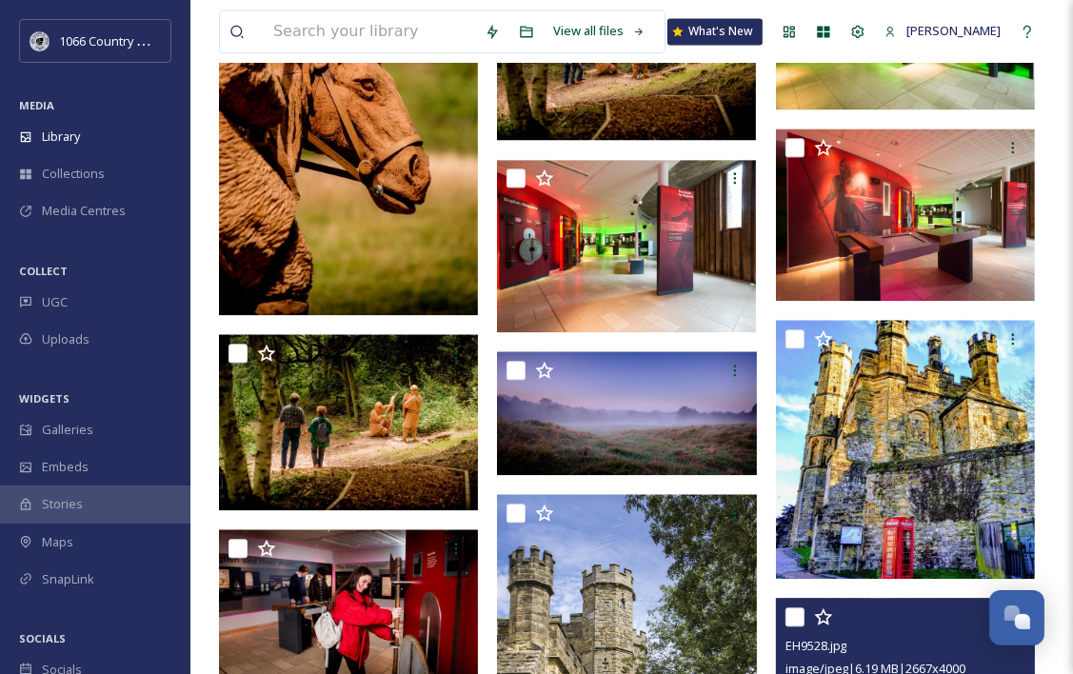
scroll to position [3451, 0]
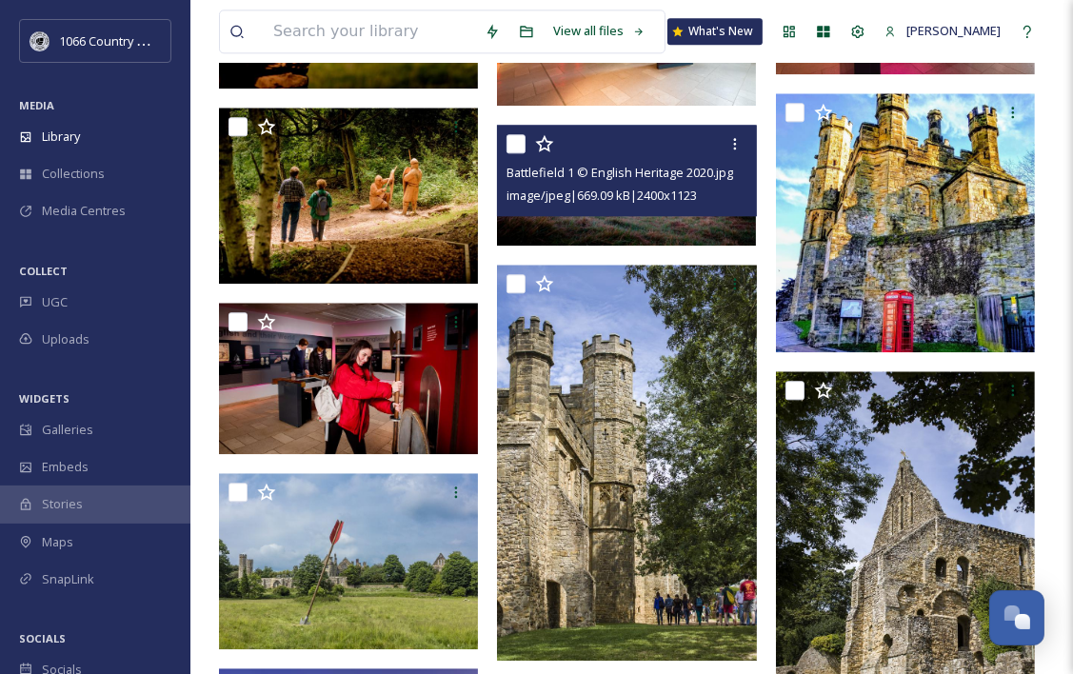
click at [609, 221] on img at bounding box center [626, 185] width 259 height 121
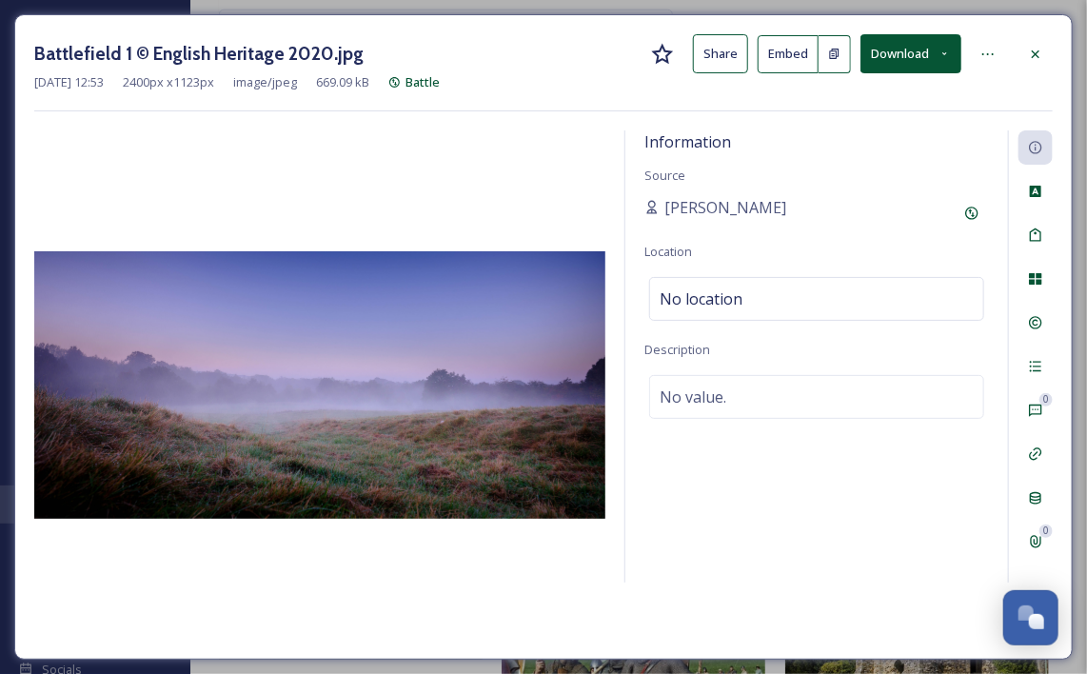
click at [910, 52] on button "Download" at bounding box center [911, 53] width 101 height 39
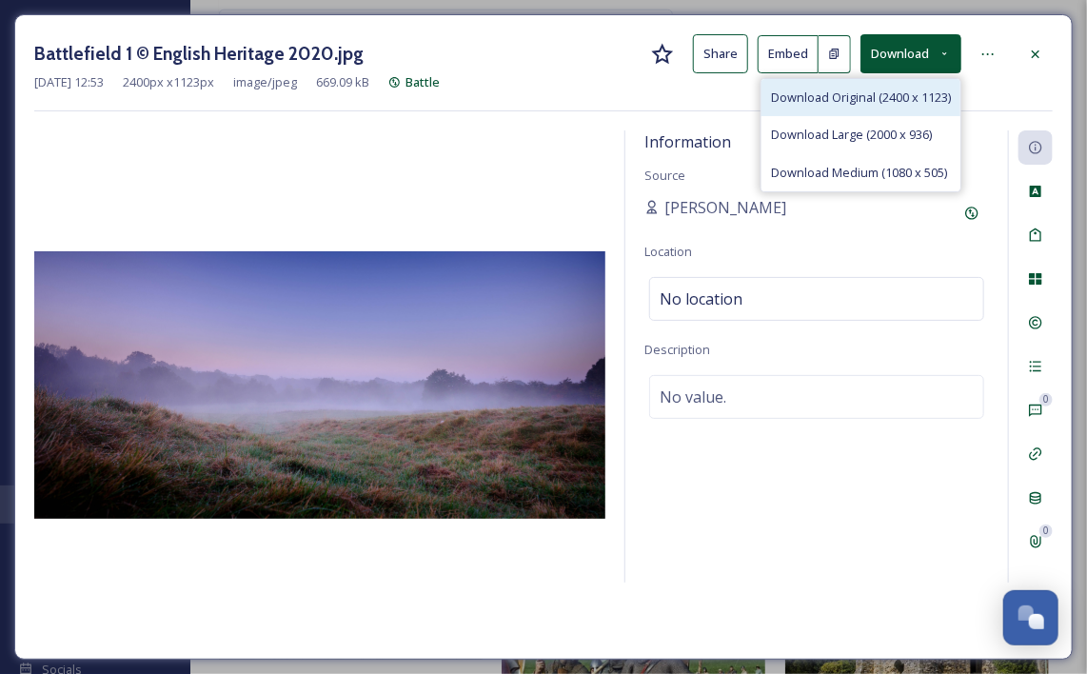
click at [847, 93] on span "Download Original (2400 x 1123)" at bounding box center [861, 98] width 180 height 18
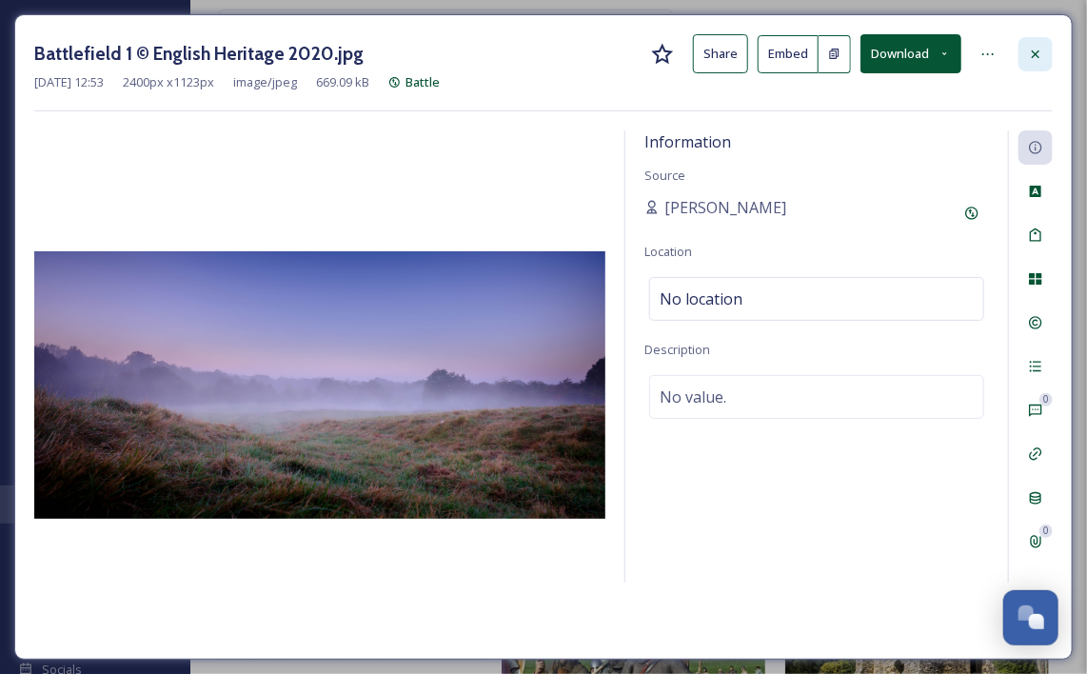
click at [1031, 54] on icon at bounding box center [1035, 54] width 15 height 15
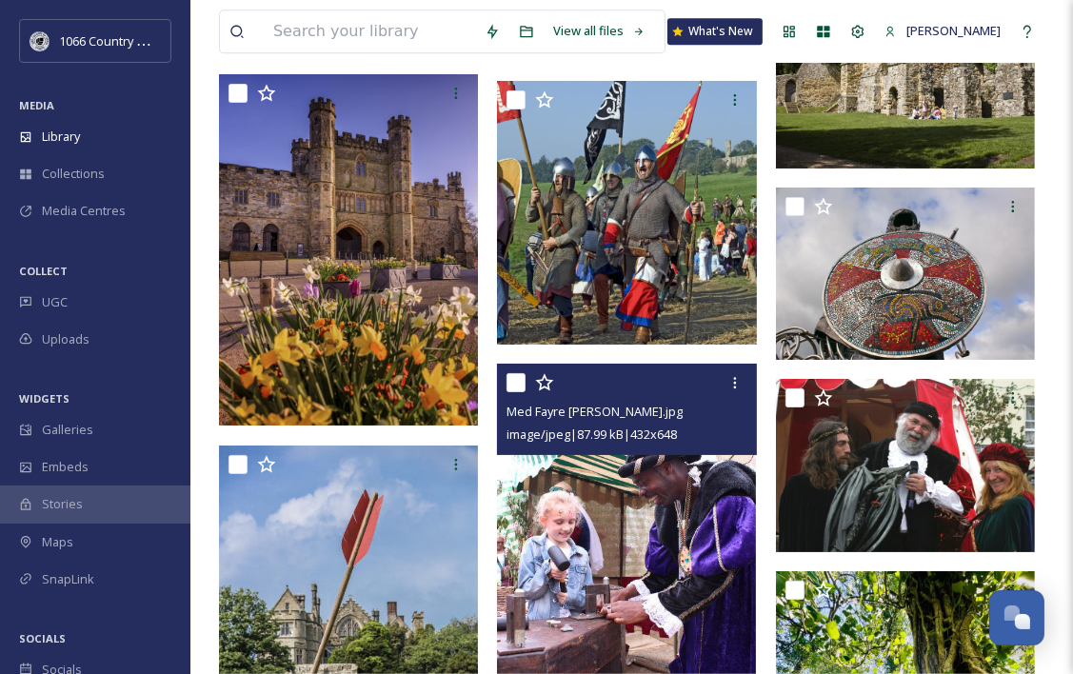
scroll to position [4023, 0]
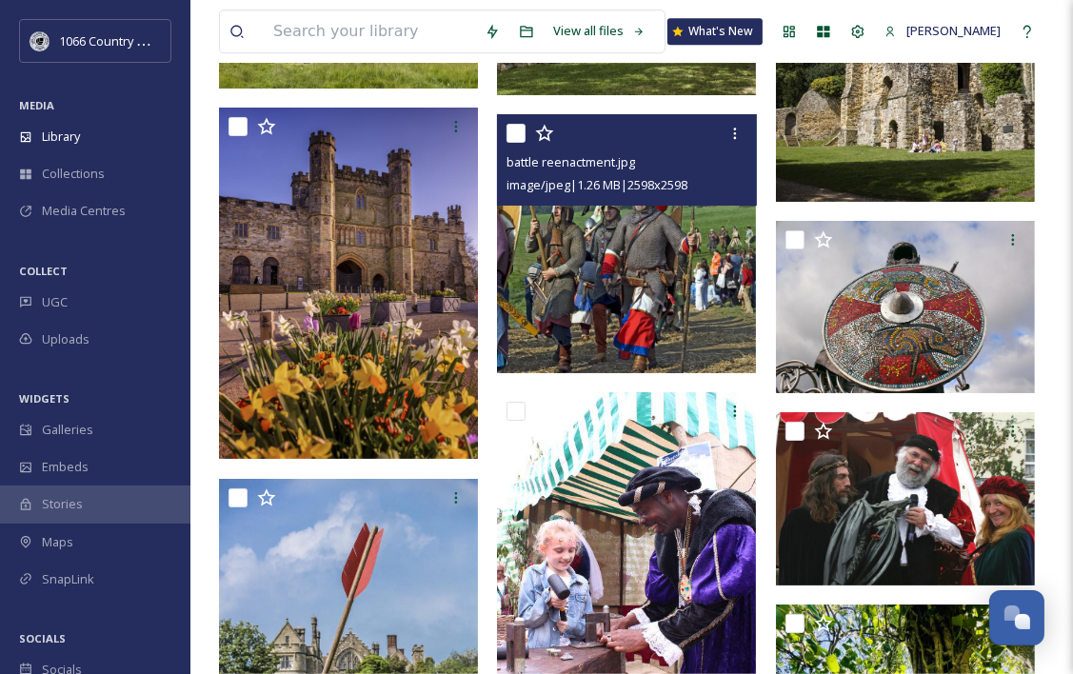
click at [629, 297] on img at bounding box center [626, 243] width 259 height 259
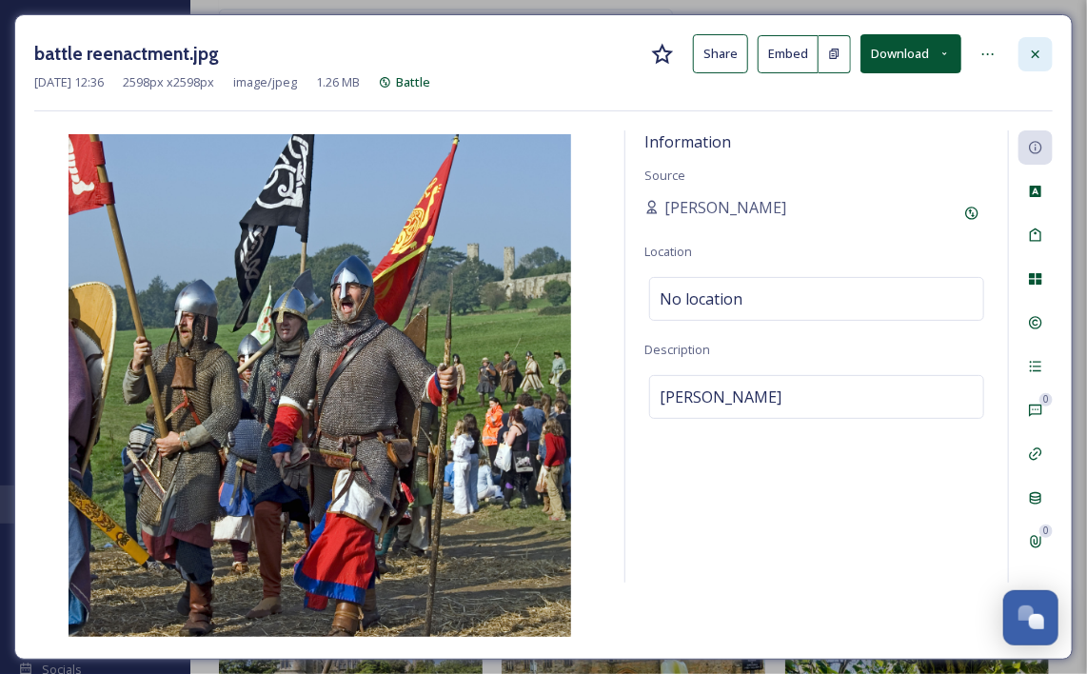
click at [1047, 57] on div at bounding box center [1036, 54] width 34 height 34
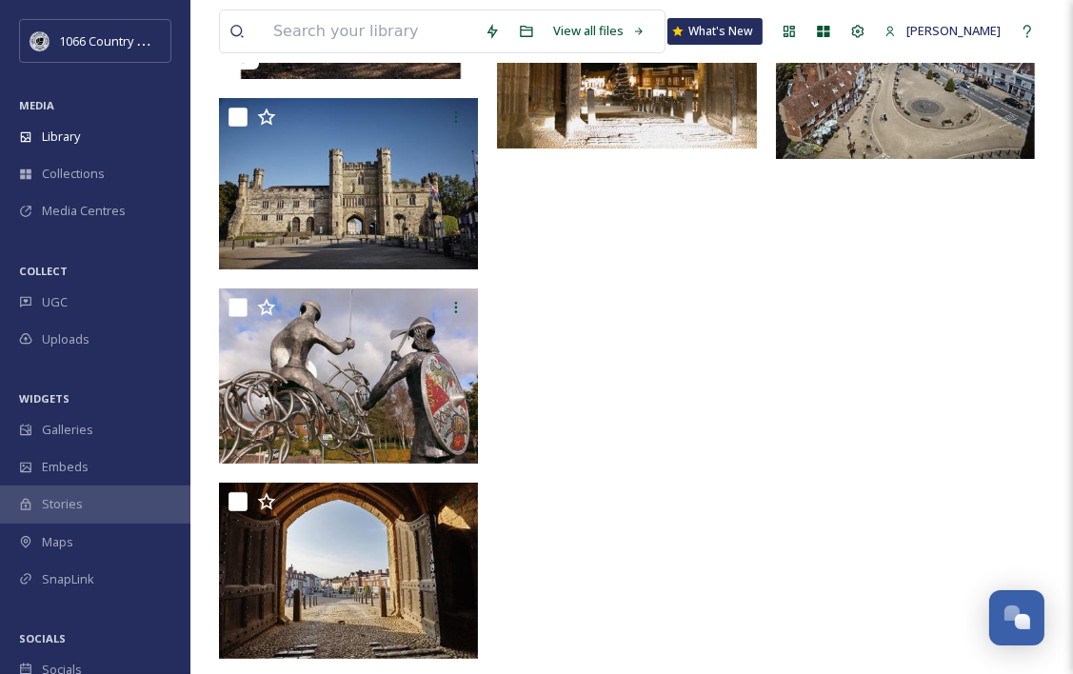
scroll to position [5785, 0]
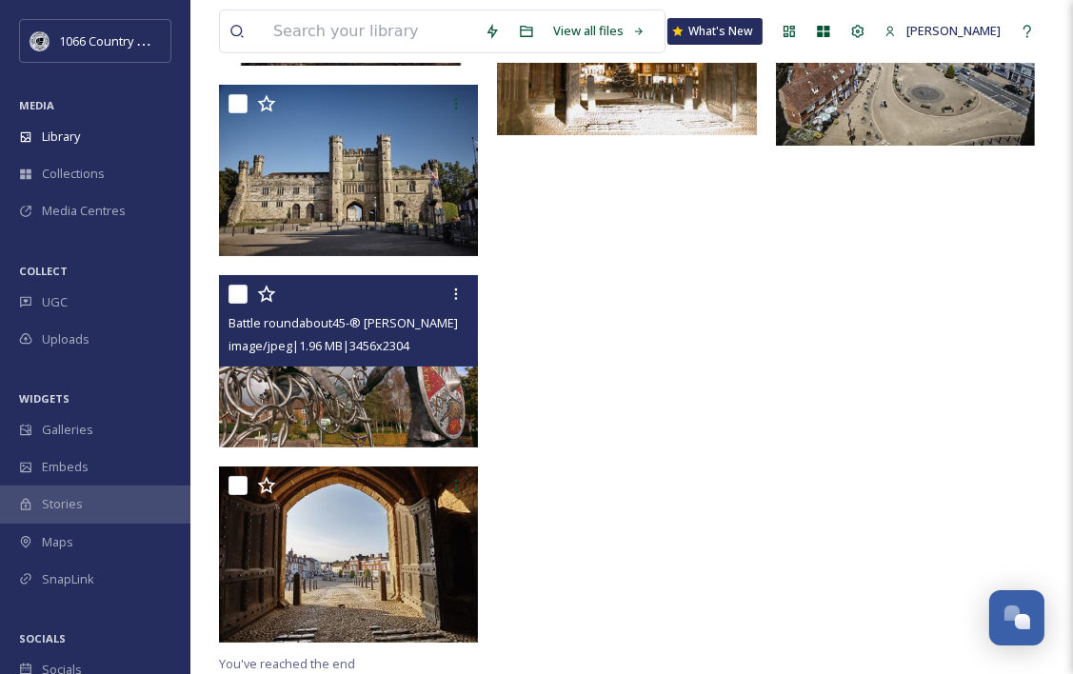
click at [406, 402] on img at bounding box center [348, 361] width 259 height 173
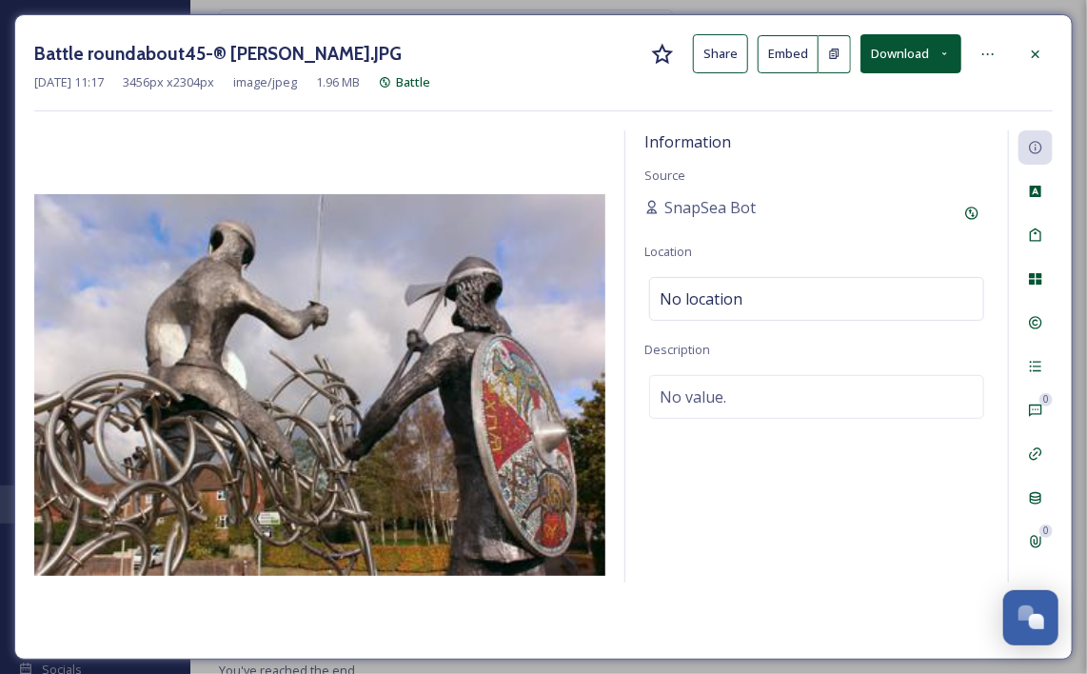
scroll to position [5598, 0]
click at [1042, 55] on icon at bounding box center [1035, 54] width 15 height 15
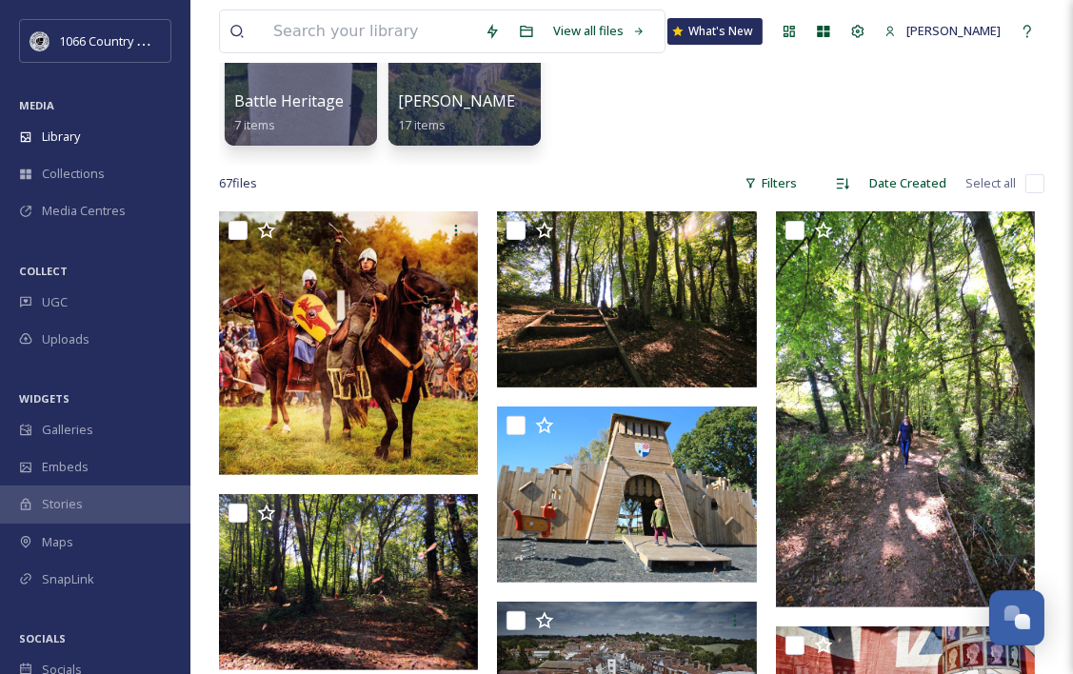
drag, startPoint x: 864, startPoint y: 367, endPoint x: 683, endPoint y: -10, distance: 417.7
